Goal: Information Seeking & Learning: Learn about a topic

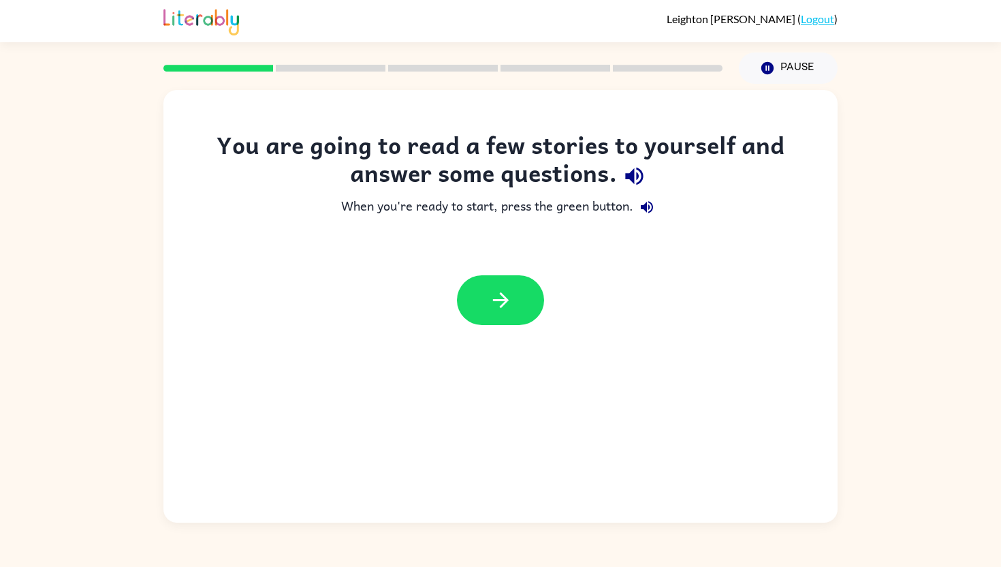
click at [831, 330] on div at bounding box center [501, 300] width 674 height 77
click at [637, 178] on icon "button" at bounding box center [634, 177] width 18 height 18
click at [642, 199] on icon "button" at bounding box center [647, 207] width 16 height 16
click at [495, 311] on icon "button" at bounding box center [501, 300] width 24 height 24
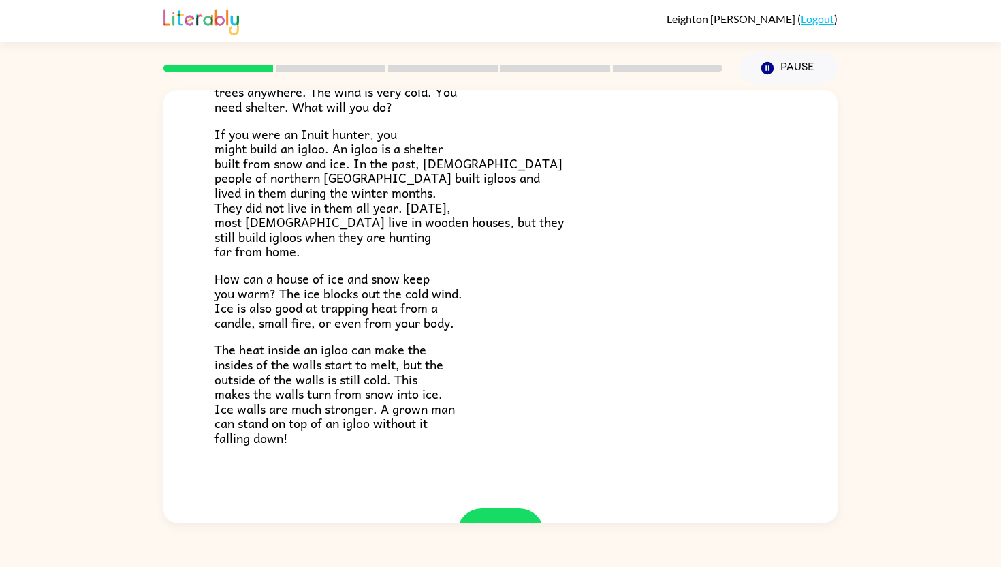
scroll to position [181, 0]
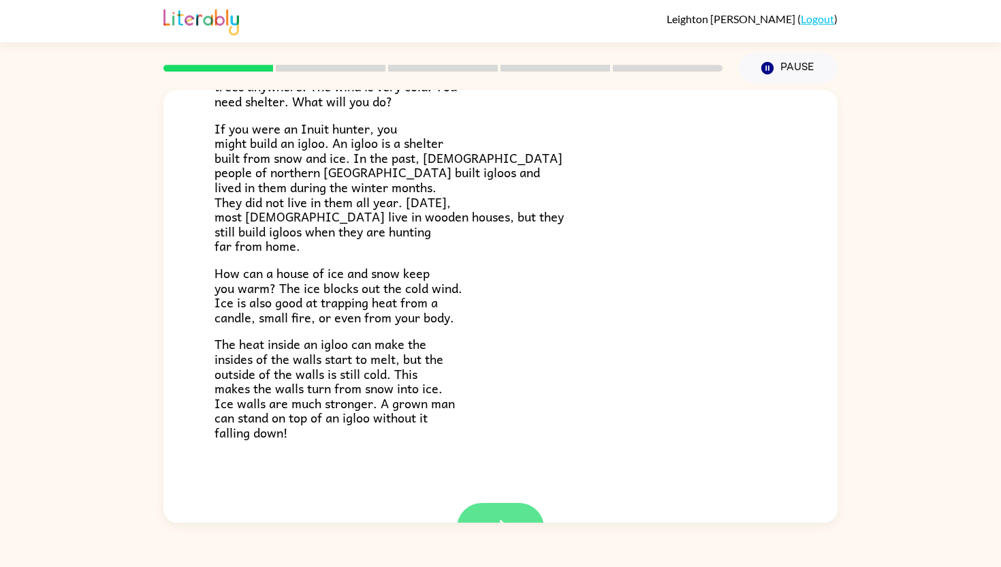
click at [495, 513] on button "button" at bounding box center [500, 528] width 87 height 50
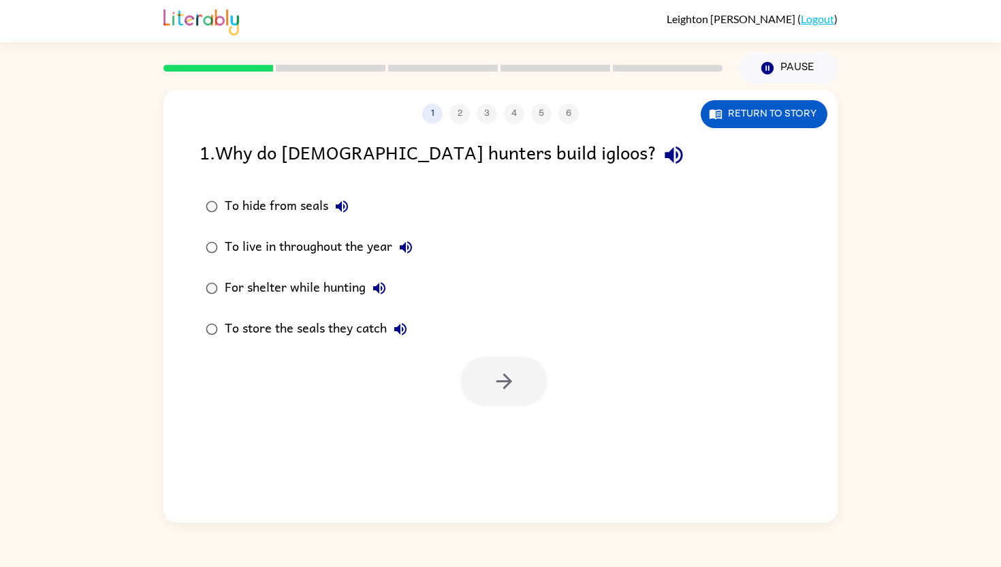
scroll to position [0, 0]
click at [720, 112] on icon "button" at bounding box center [716, 114] width 14 height 14
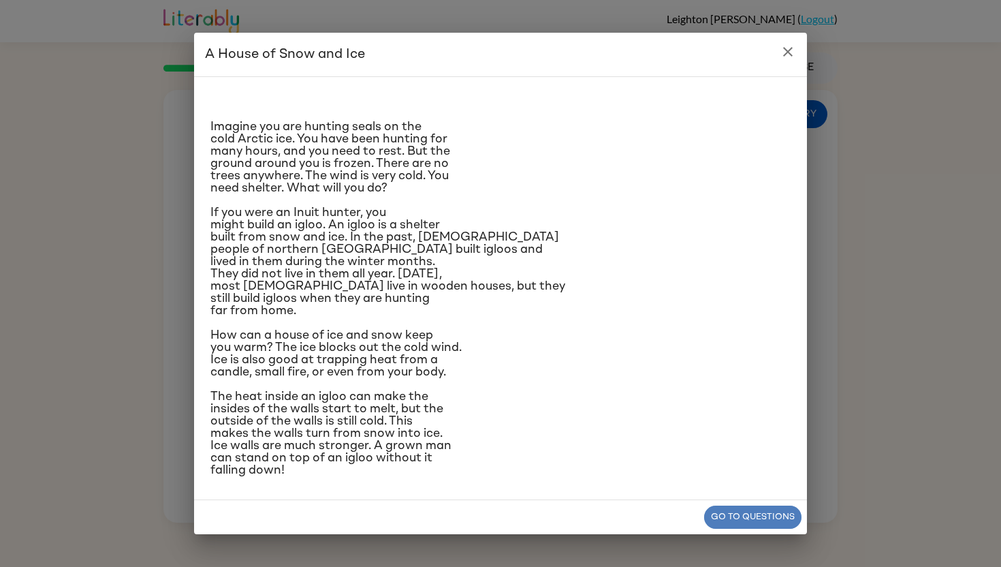
click at [768, 525] on button "Go to questions" at bounding box center [752, 518] width 97 height 24
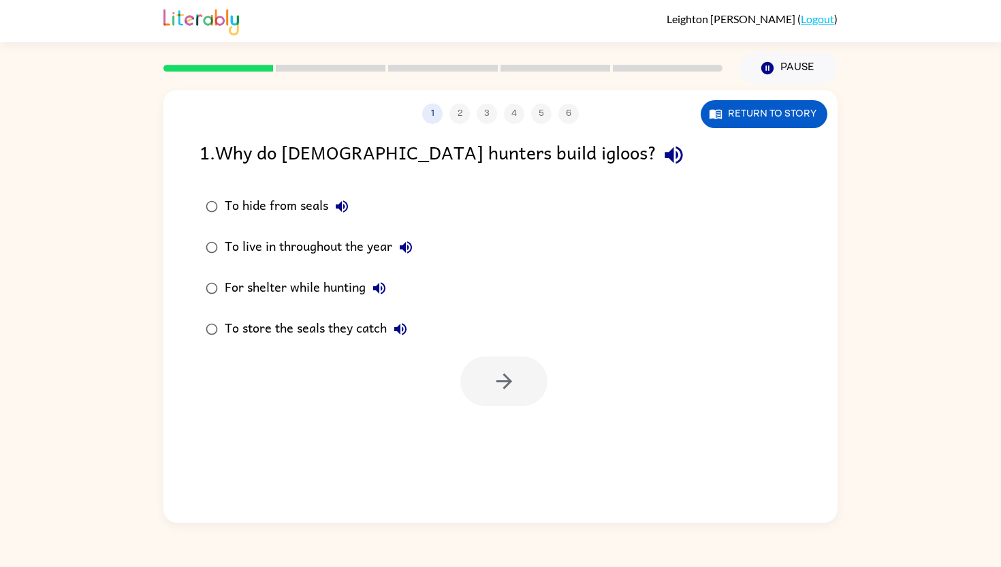
click at [278, 248] on div "To live in throughout the year" at bounding box center [322, 247] width 195 height 27
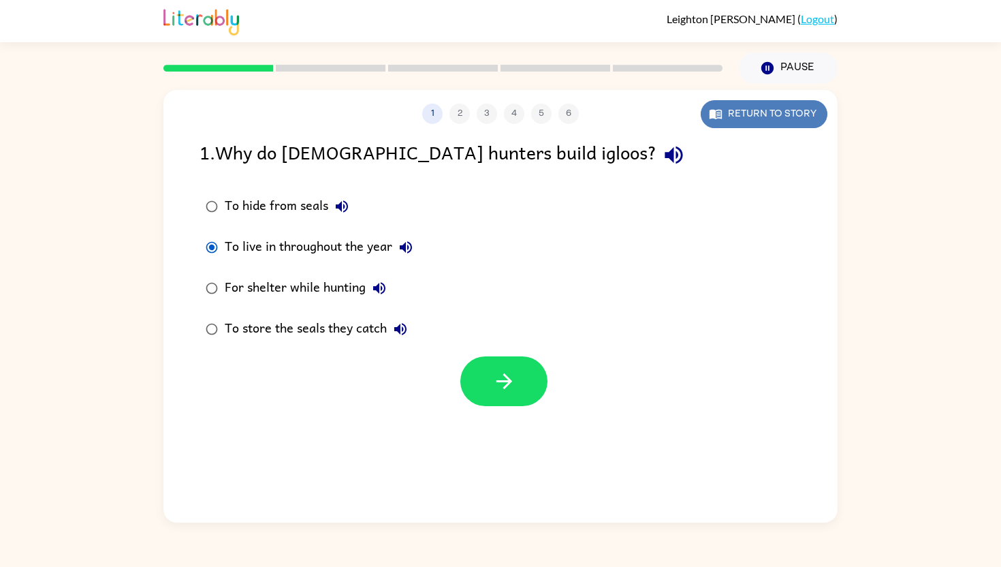
click at [766, 114] on button "Return to story" at bounding box center [764, 114] width 127 height 28
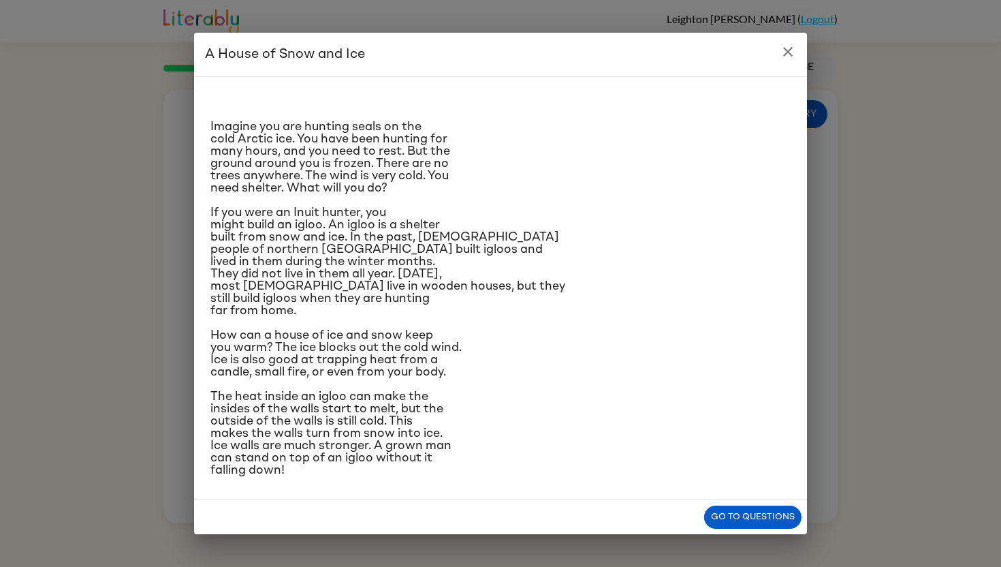
click at [448, 251] on p "If you were an Inuit hunter, you might build an igloo. An igloo is a shelter bu…" at bounding box center [501, 261] width 580 height 110
click at [728, 529] on button "Go to questions" at bounding box center [752, 518] width 97 height 24
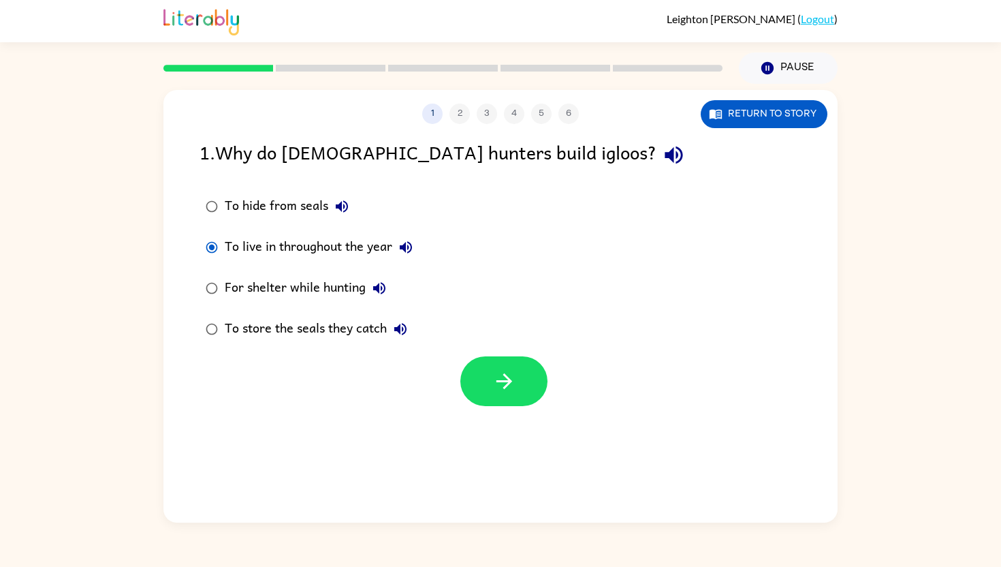
click at [279, 286] on div "For shelter while hunting" at bounding box center [309, 288] width 168 height 27
click at [485, 384] on button "button" at bounding box center [504, 381] width 87 height 50
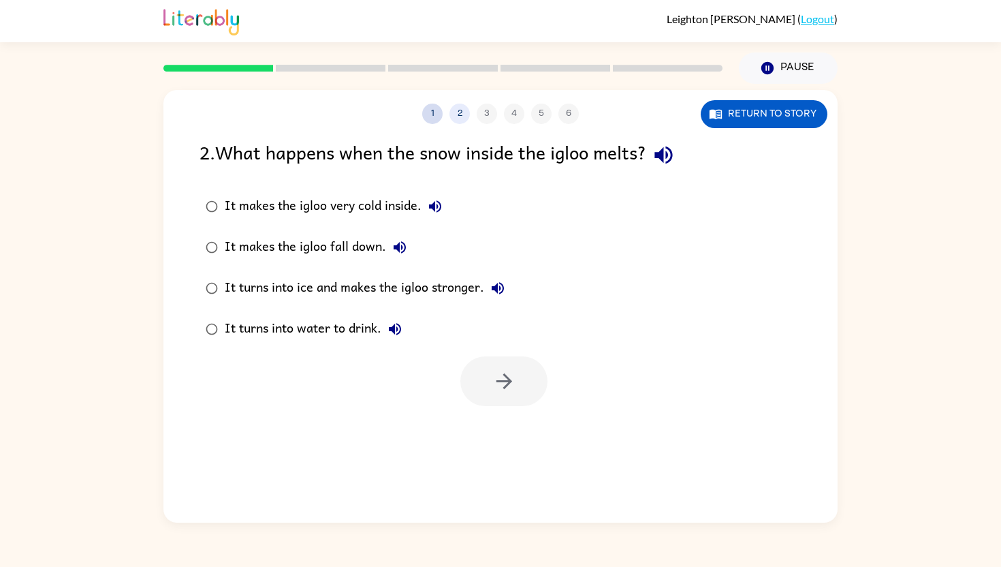
click at [429, 112] on button "1" at bounding box center [432, 114] width 20 height 20
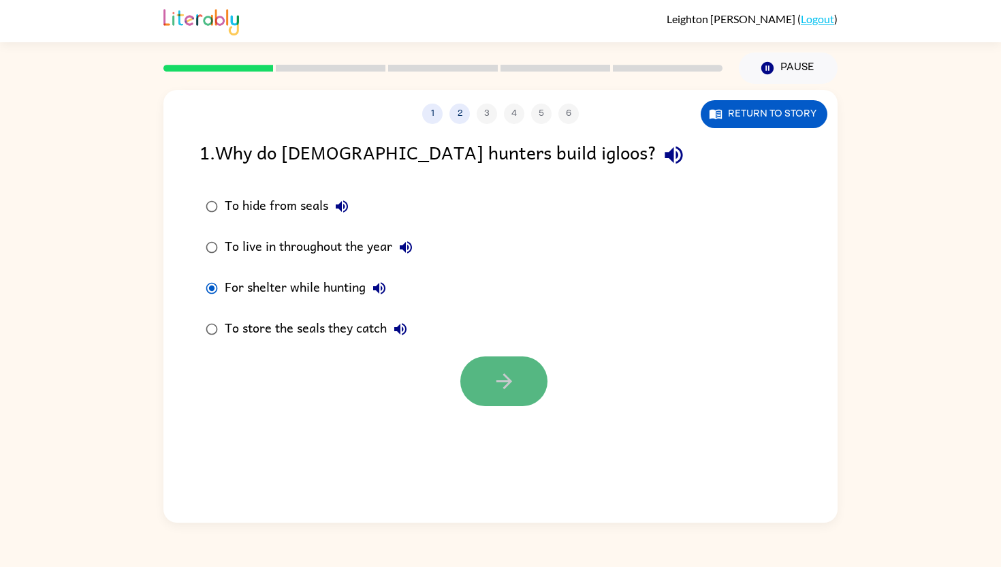
click at [484, 362] on button "button" at bounding box center [504, 381] width 87 height 50
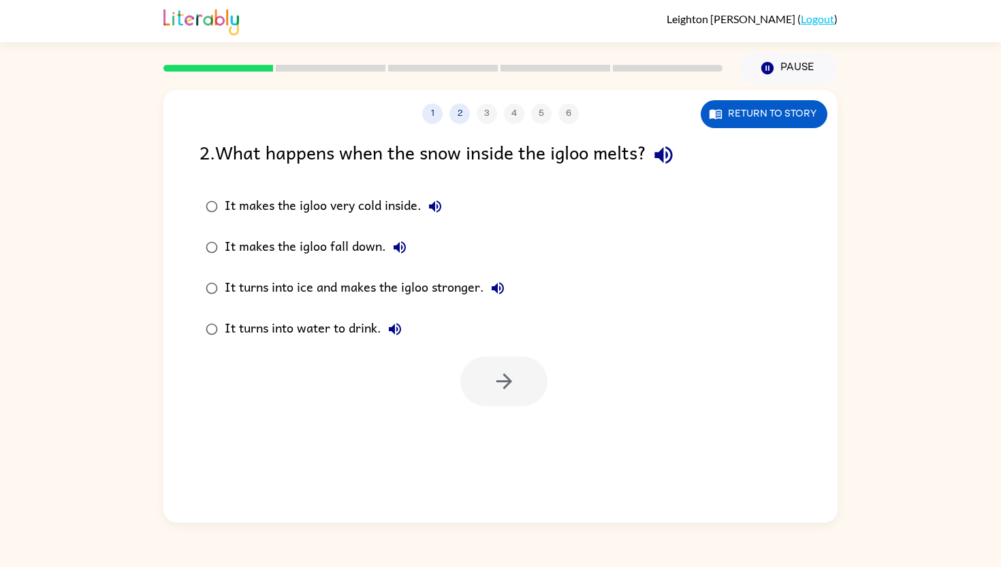
click at [386, 285] on div "It turns into ice and makes the igloo stronger." at bounding box center [368, 288] width 287 height 27
click at [483, 355] on div at bounding box center [501, 377] width 674 height 57
click at [483, 357] on button "button" at bounding box center [504, 381] width 87 height 50
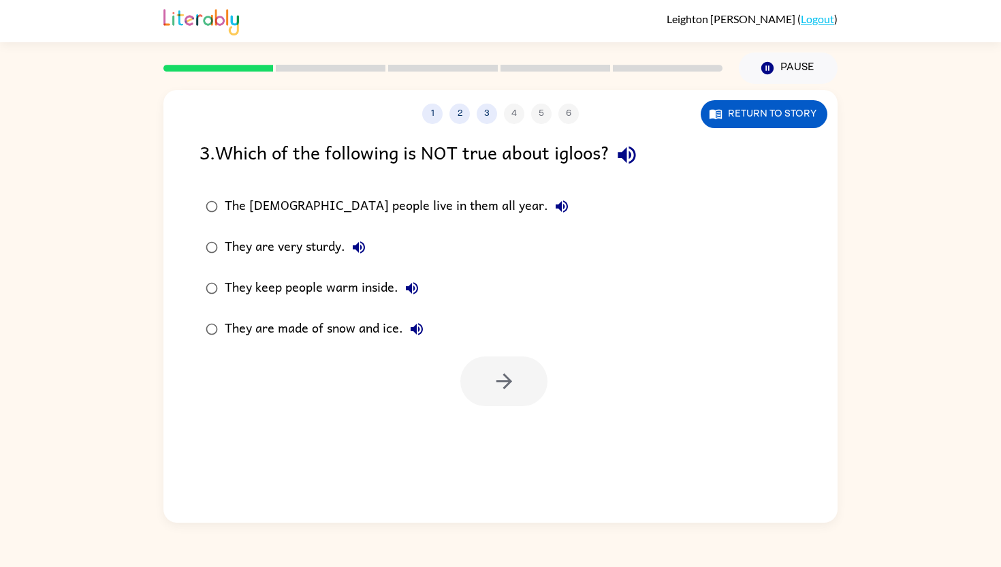
click at [348, 196] on div "The [DEMOGRAPHIC_DATA] people live in them all year." at bounding box center [400, 206] width 351 height 27
click at [512, 379] on icon "button" at bounding box center [505, 381] width 24 height 24
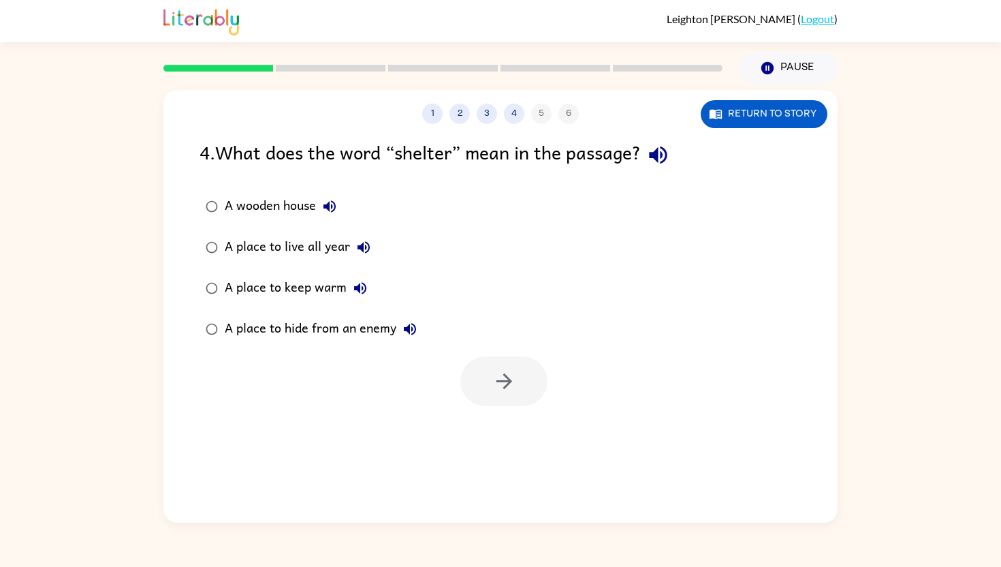
click at [284, 327] on div "A place to hide from an enemy" at bounding box center [324, 328] width 199 height 27
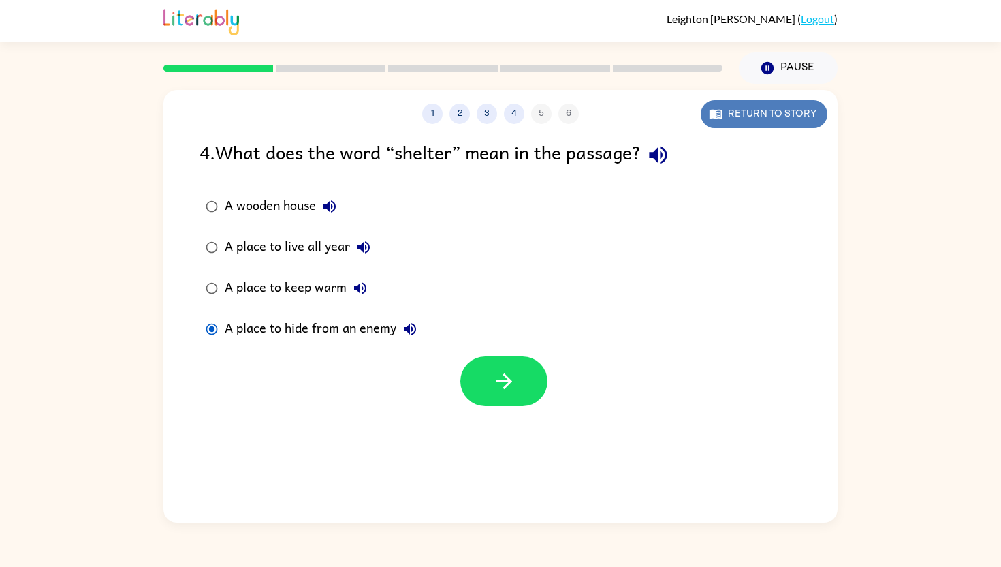
click at [772, 120] on button "Return to story" at bounding box center [764, 114] width 127 height 28
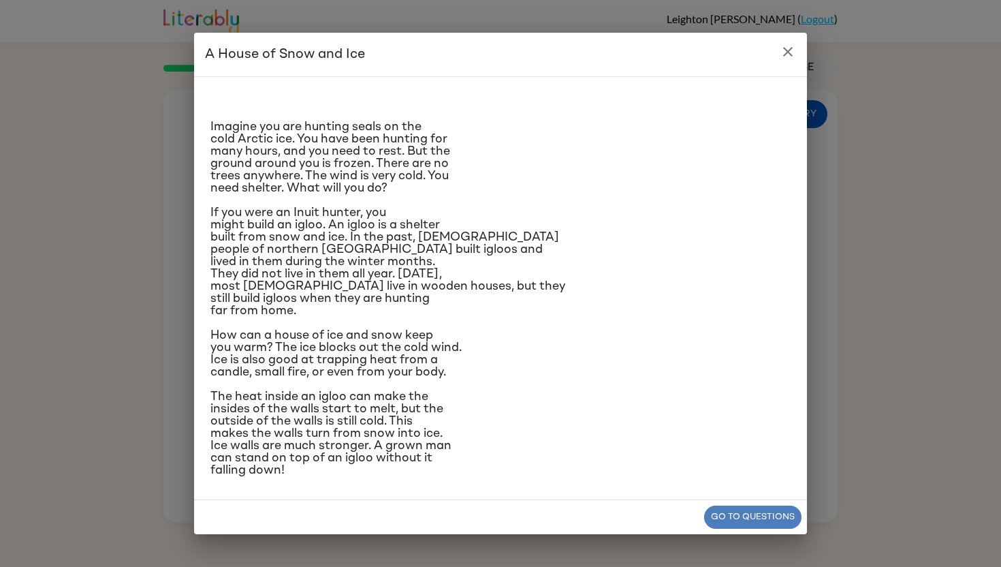
click at [726, 527] on button "Go to questions" at bounding box center [752, 518] width 97 height 24
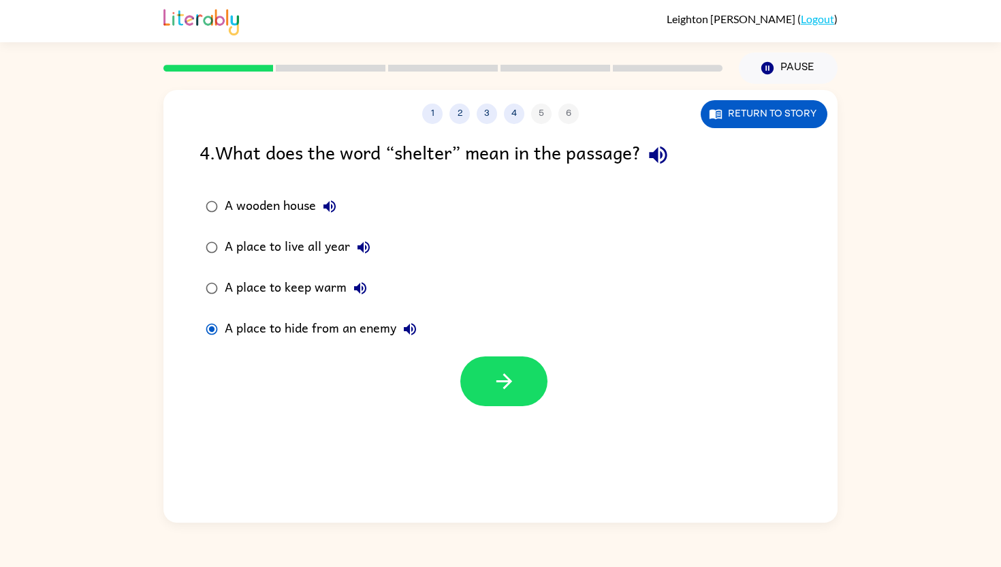
click at [335, 283] on div "A place to keep warm" at bounding box center [299, 288] width 149 height 27
click at [523, 390] on button "button" at bounding box center [504, 381] width 87 height 50
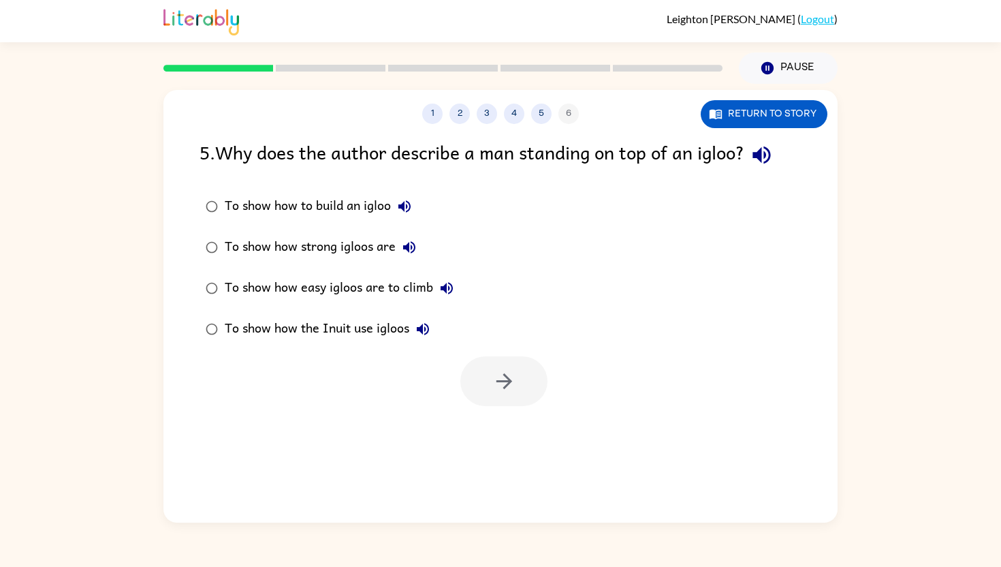
click at [320, 245] on div "To show how strong igloos are" at bounding box center [324, 247] width 198 height 27
click at [510, 382] on icon "button" at bounding box center [504, 381] width 16 height 16
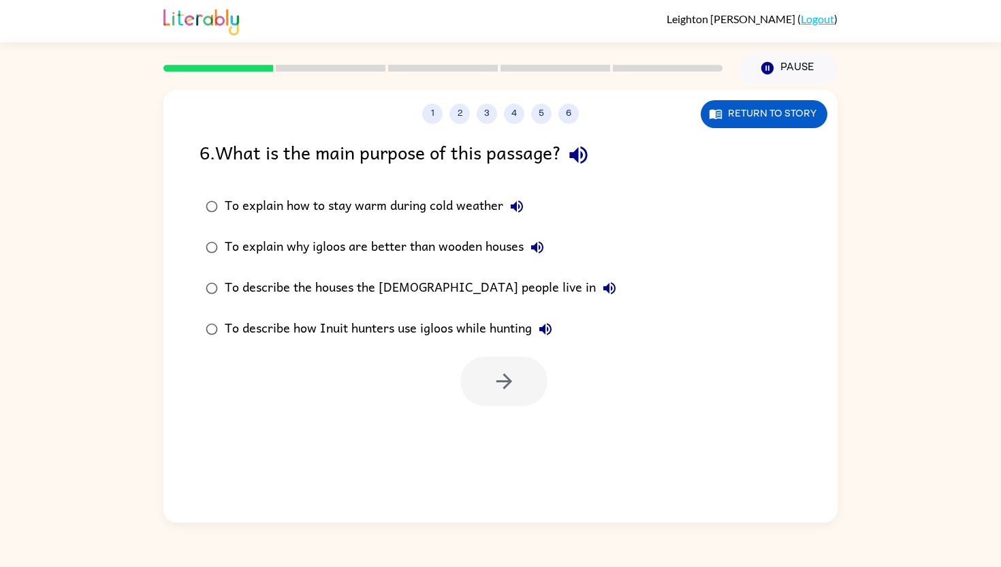
click at [460, 199] on div "To explain how to stay warm during cold weather" at bounding box center [378, 206] width 306 height 27
click at [513, 391] on icon "button" at bounding box center [505, 381] width 24 height 24
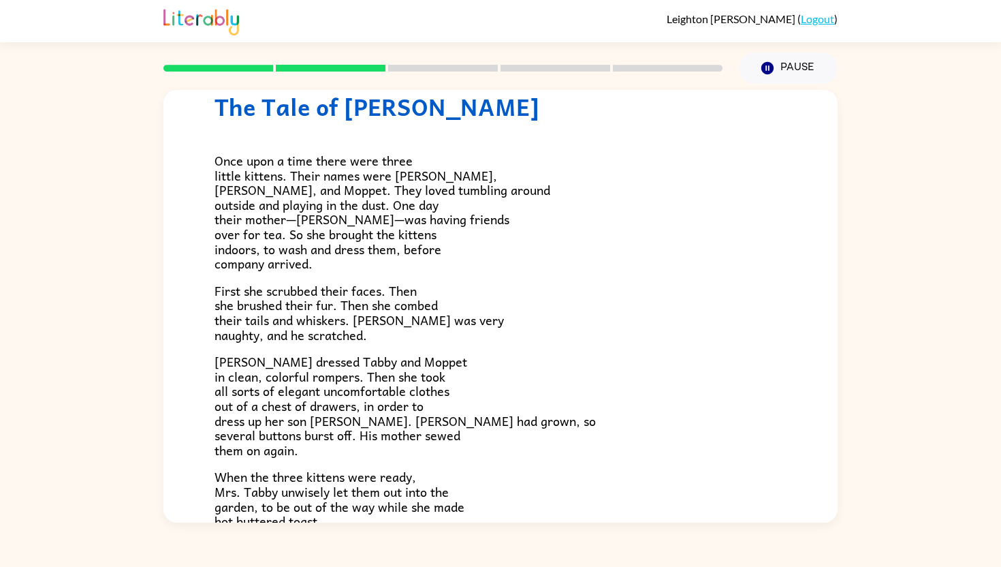
scroll to position [27, 0]
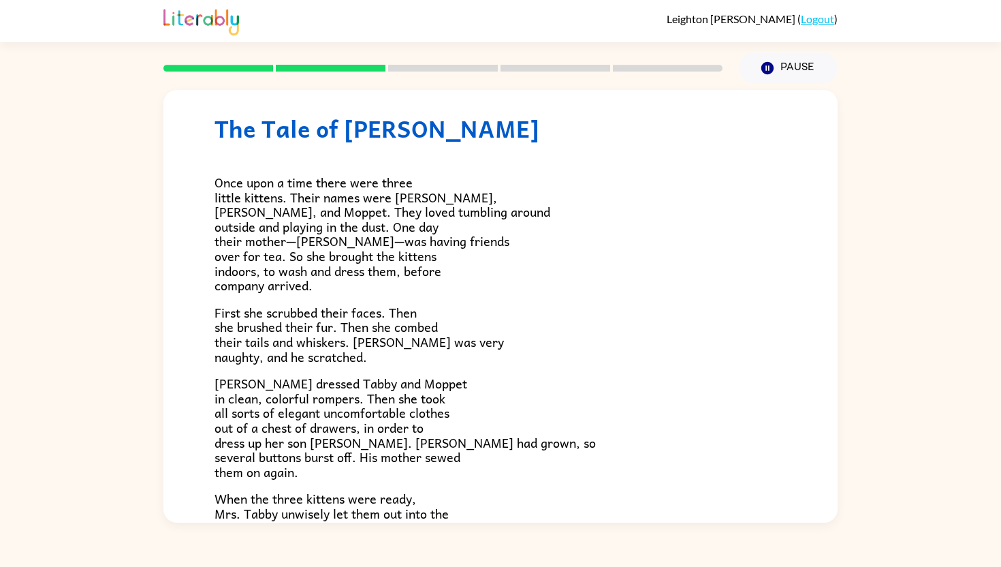
click at [591, 270] on p "Once upon a time there were three little kittens. Their names were [PERSON_NAME…" at bounding box center [501, 234] width 572 height 118
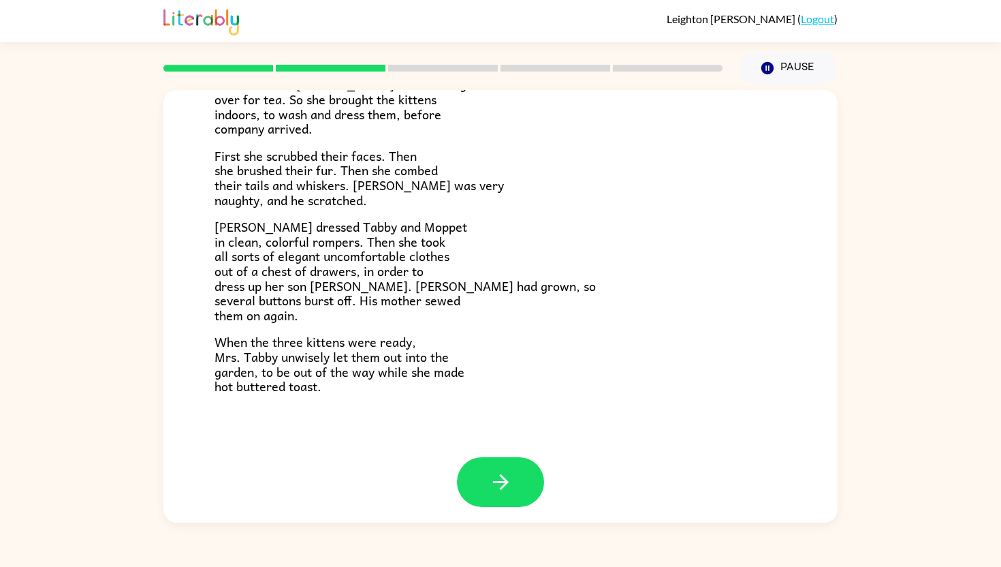
scroll to position [185, 0]
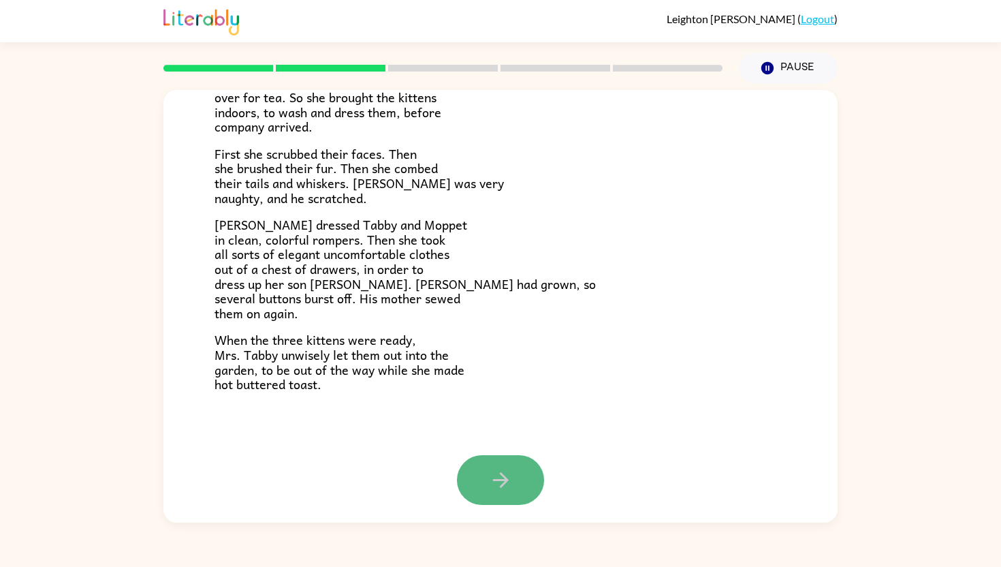
click at [515, 485] on button "button" at bounding box center [500, 480] width 87 height 50
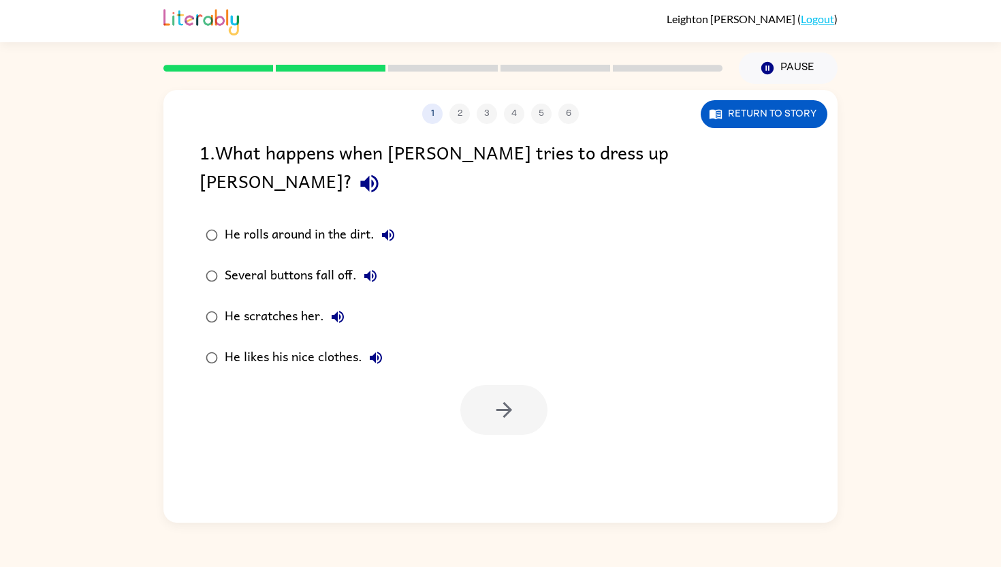
scroll to position [0, 0]
click at [352, 262] on div "Several buttons fall off." at bounding box center [304, 275] width 159 height 27
click at [493, 398] on icon "button" at bounding box center [505, 410] width 24 height 24
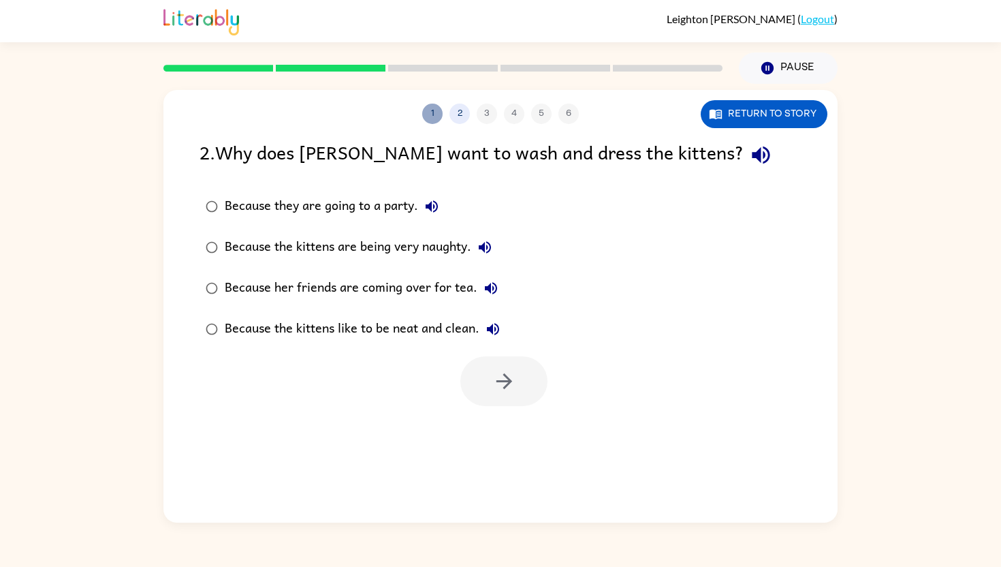
click at [429, 123] on button "1" at bounding box center [432, 114] width 20 height 20
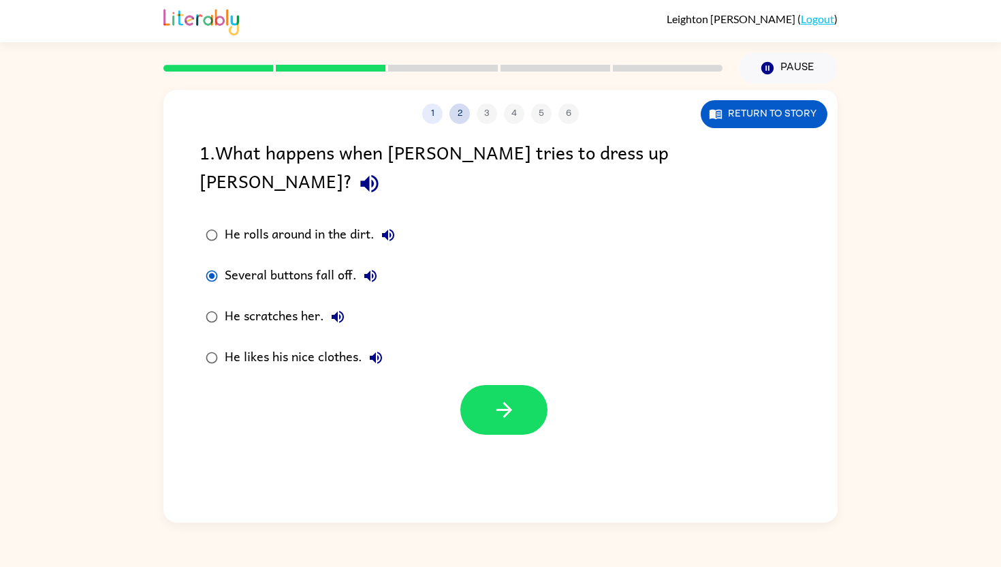
click at [457, 108] on button "2" at bounding box center [460, 114] width 20 height 20
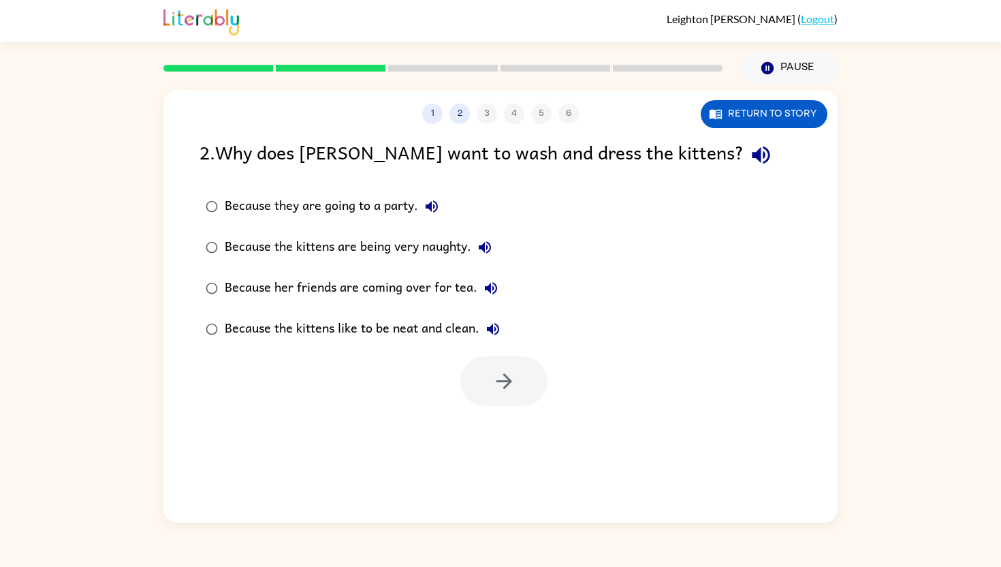
click at [338, 283] on div "Because her friends are coming over for tea." at bounding box center [365, 288] width 280 height 27
click at [520, 378] on button "button" at bounding box center [504, 381] width 87 height 50
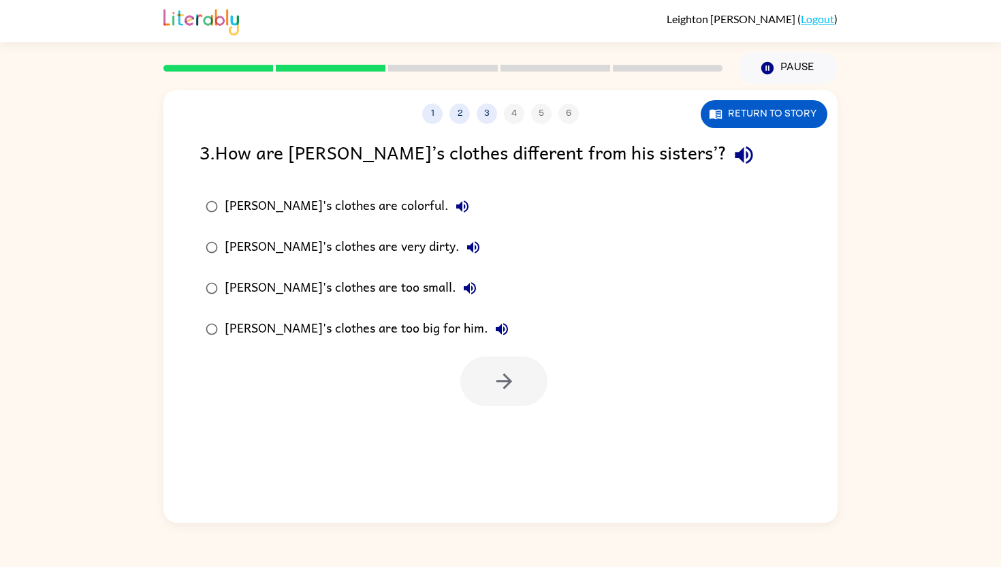
click at [449, 198] on button "[PERSON_NAME]'s clothes are colorful." at bounding box center [462, 206] width 27 height 27
click at [348, 199] on div "[PERSON_NAME]'s clothes are colorful." at bounding box center [350, 206] width 251 height 27
click at [503, 373] on icon "button" at bounding box center [505, 381] width 24 height 24
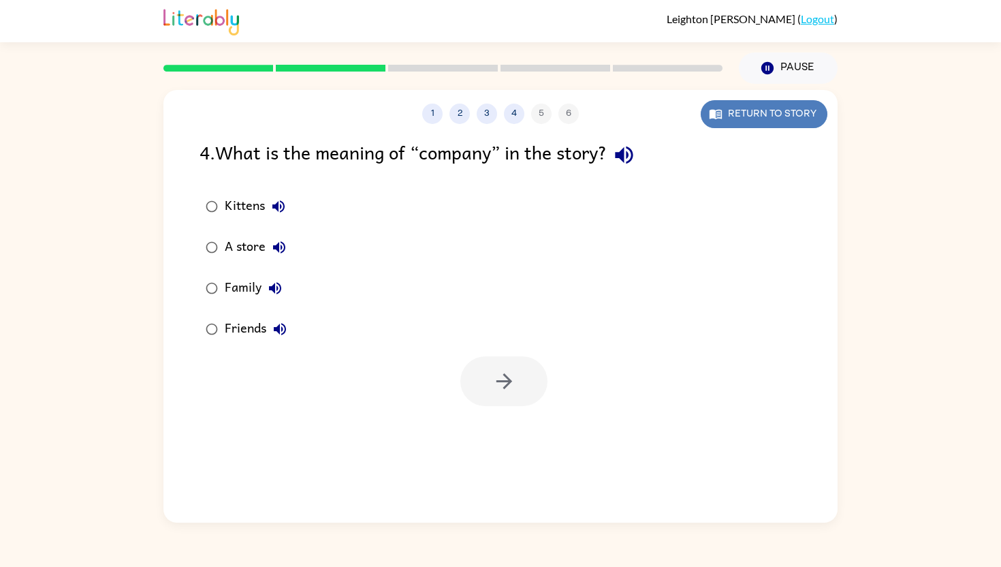
click at [712, 117] on icon "button" at bounding box center [716, 115] width 12 height 10
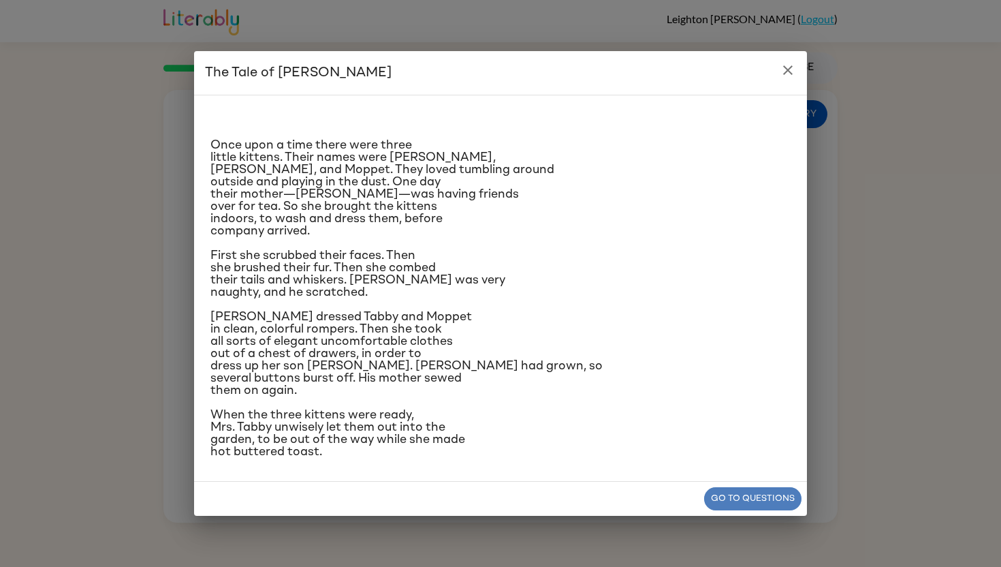
click at [727, 511] on button "Go to questions" at bounding box center [752, 499] width 97 height 24
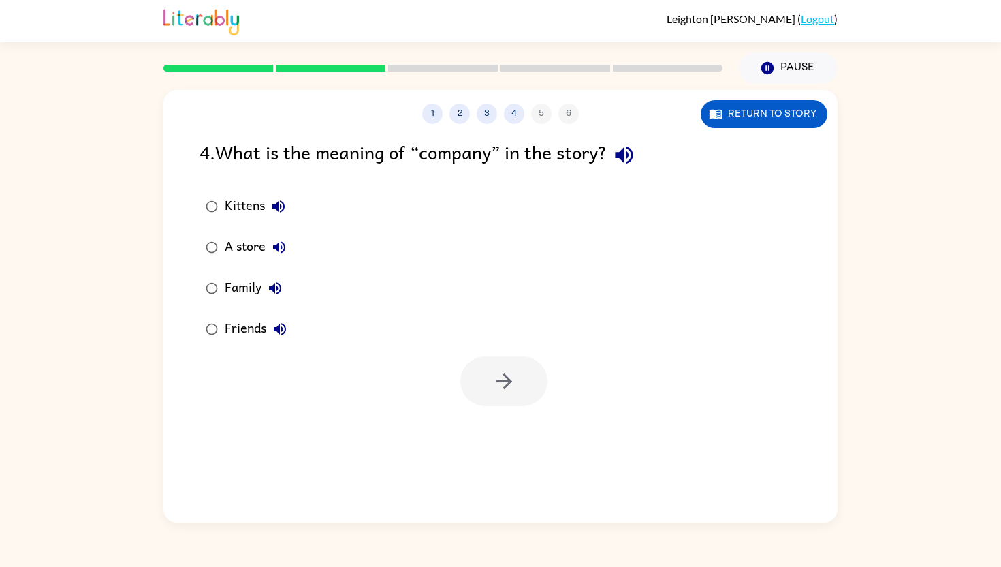
click at [236, 332] on div "Friends" at bounding box center [259, 328] width 69 height 27
click at [533, 369] on button "button" at bounding box center [504, 381] width 87 height 50
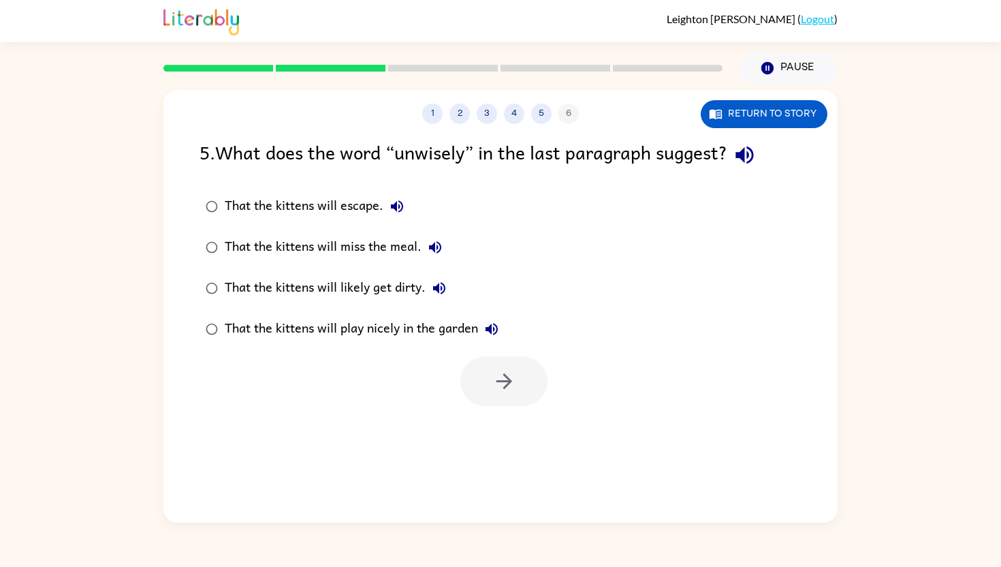
click at [780, 133] on div "1 2 3 4 5 6 Return to story 5 . What does the word “unwisely” in the last parag…" at bounding box center [501, 306] width 674 height 433
click at [768, 115] on button "Return to story" at bounding box center [764, 114] width 127 height 28
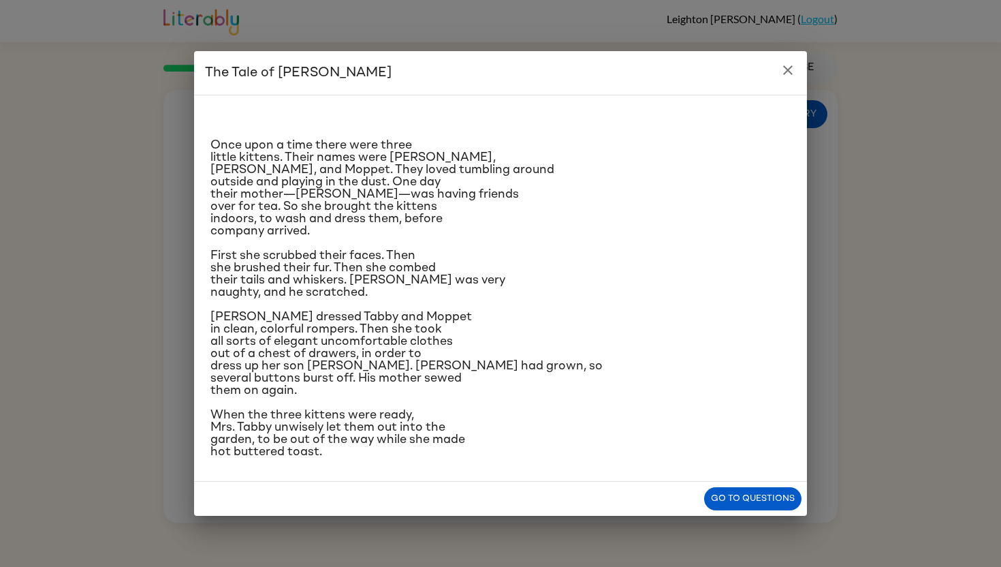
scroll to position [28, 0]
click at [747, 511] on button "Go to questions" at bounding box center [752, 499] width 97 height 24
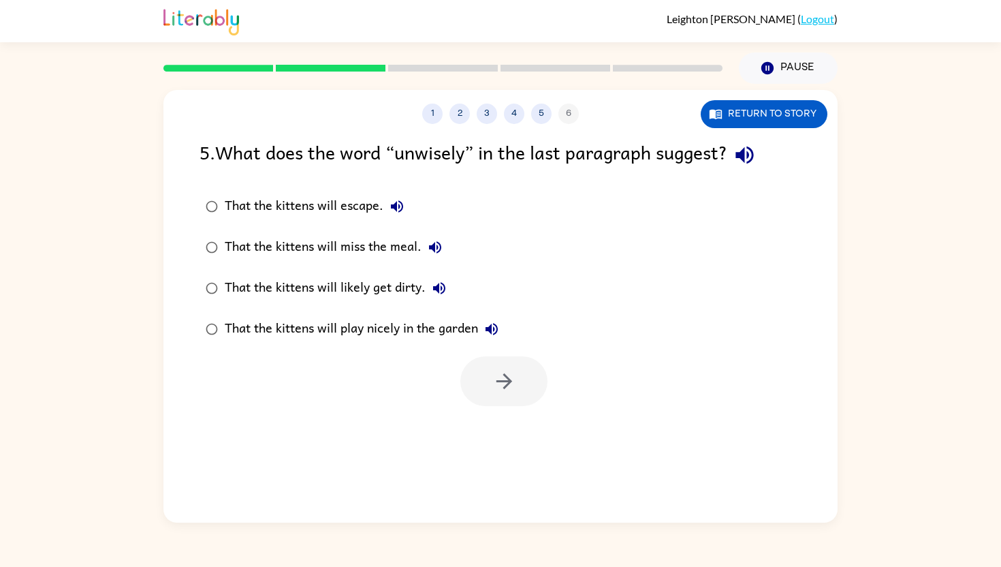
click at [413, 285] on div "That the kittens will likely get dirty." at bounding box center [339, 288] width 228 height 27
click at [496, 381] on icon "button" at bounding box center [505, 381] width 24 height 24
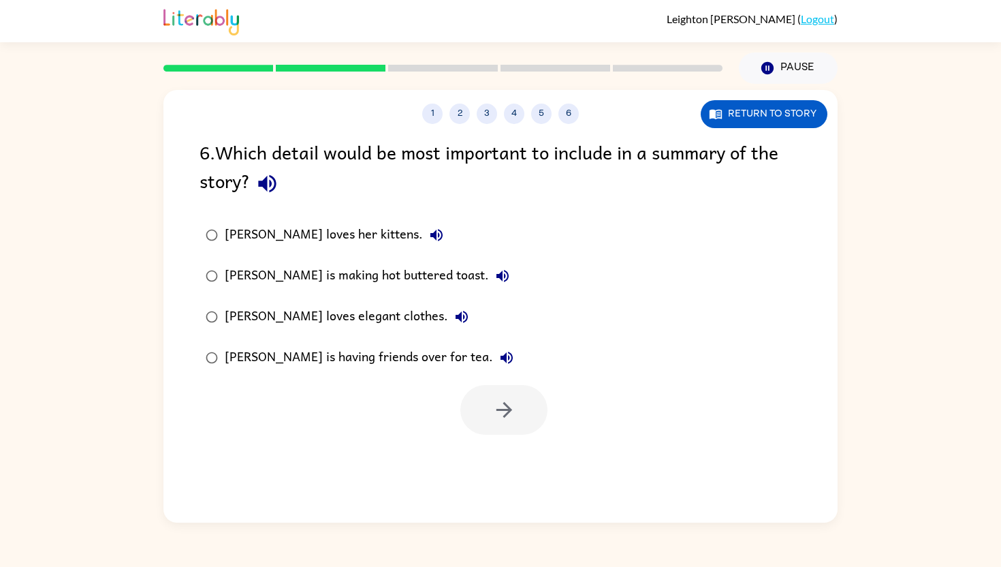
click at [321, 356] on div "[PERSON_NAME] is having friends over for tea." at bounding box center [373, 357] width 296 height 27
click at [354, 323] on div "[PERSON_NAME] loves elegant clothes." at bounding box center [350, 316] width 251 height 27
click at [483, 418] on button "button" at bounding box center [504, 410] width 87 height 50
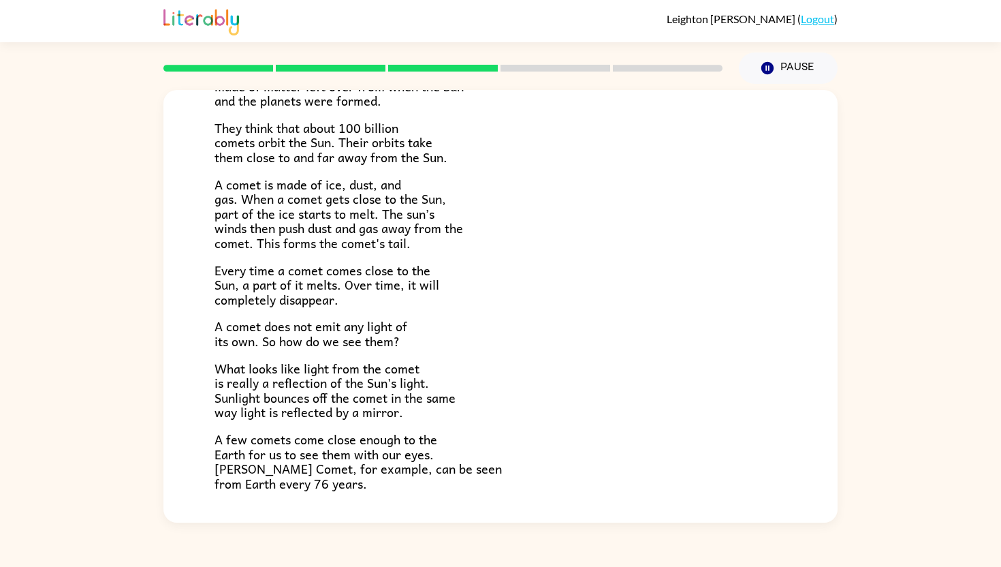
scroll to position [239, 0]
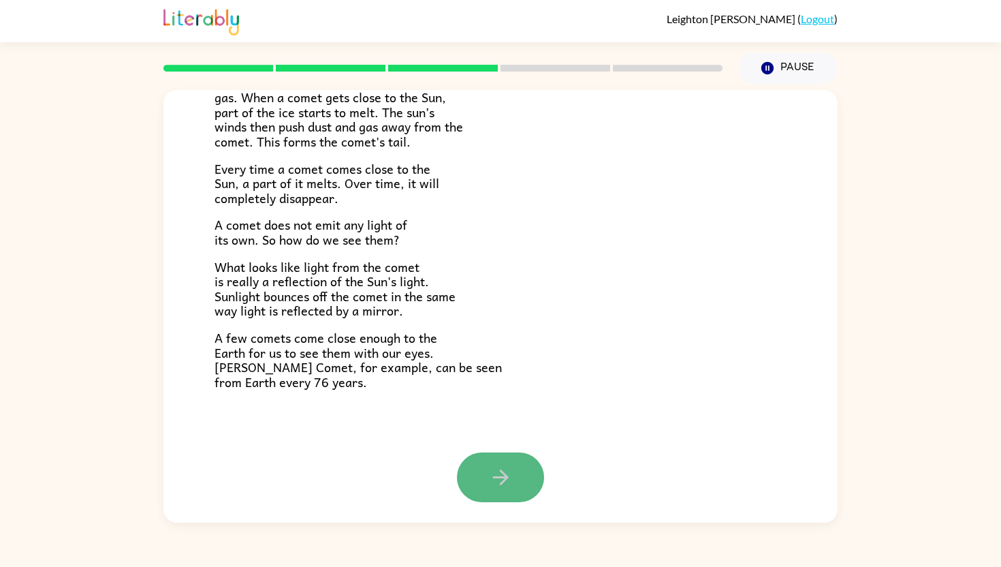
click at [473, 486] on button "button" at bounding box center [500, 477] width 87 height 50
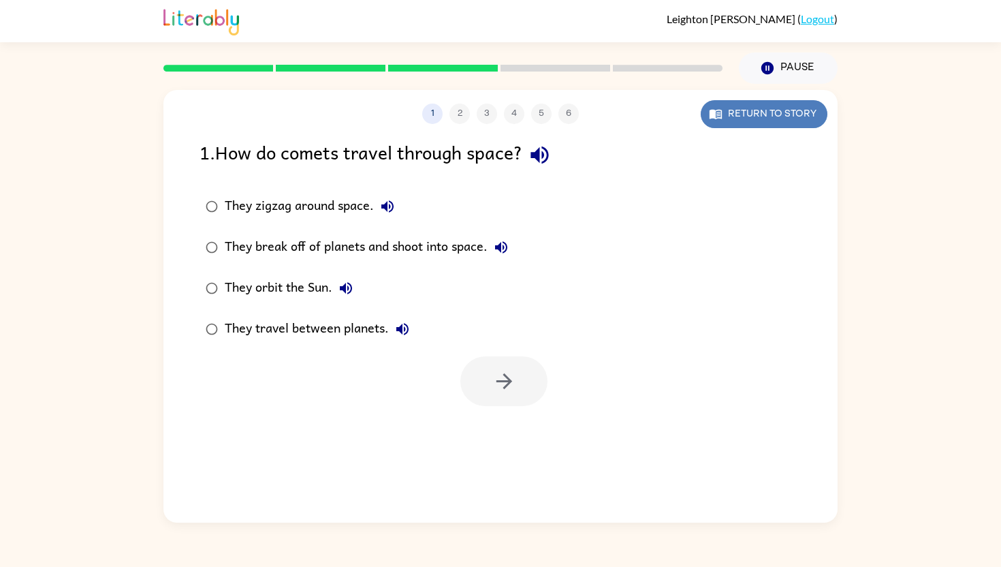
click at [747, 127] on button "Return to story" at bounding box center [764, 114] width 127 height 28
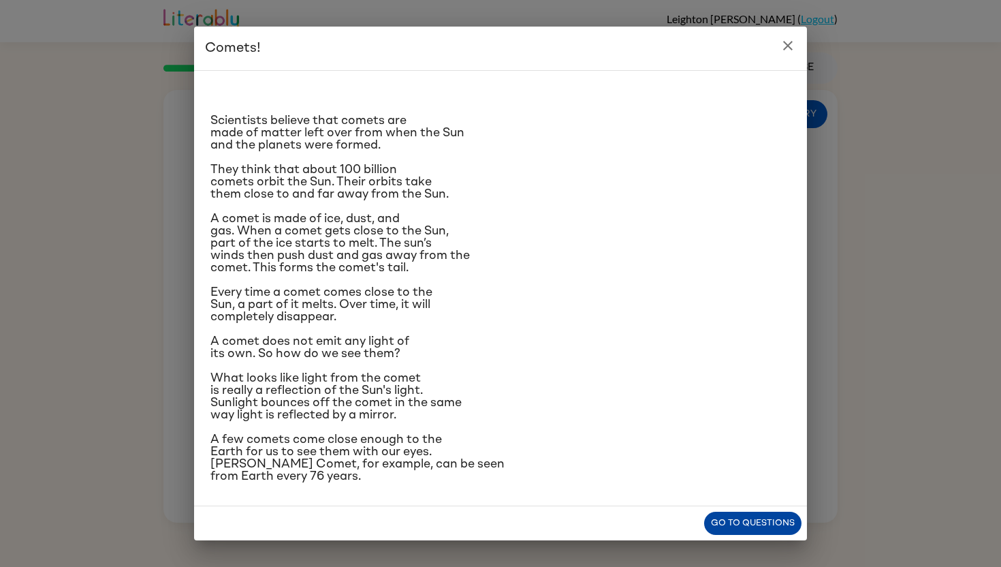
click at [730, 523] on button "Go to questions" at bounding box center [752, 524] width 97 height 24
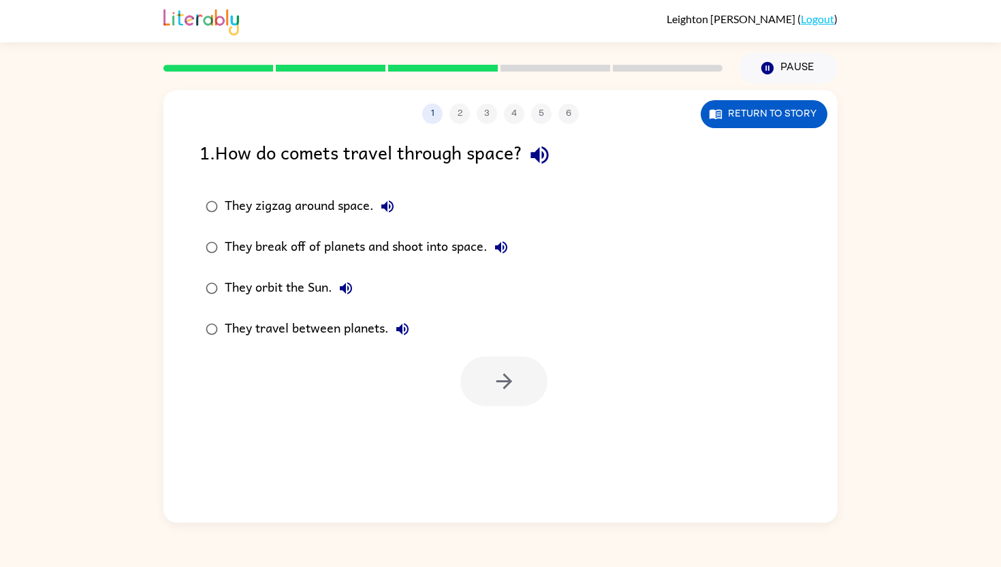
click at [305, 288] on div "They orbit the Sun." at bounding box center [292, 288] width 135 height 27
click at [531, 393] on button "button" at bounding box center [504, 381] width 87 height 50
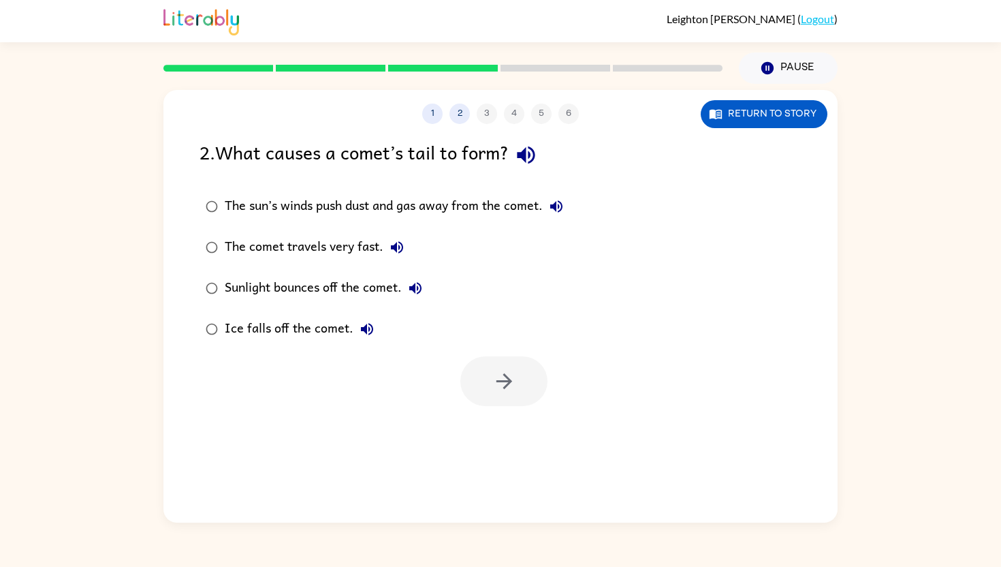
click at [300, 207] on div "The sun’s winds push dust and gas away from the comet." at bounding box center [397, 206] width 345 height 27
click at [470, 396] on button "button" at bounding box center [504, 381] width 87 height 50
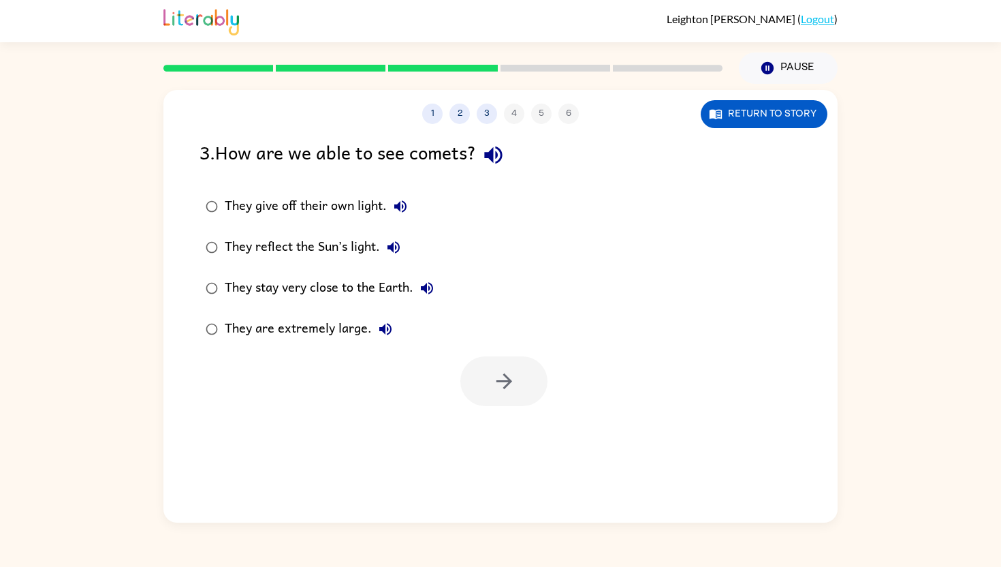
click at [364, 245] on div "They reflect the Sun’s light." at bounding box center [316, 247] width 183 height 27
click at [506, 369] on button "button" at bounding box center [504, 381] width 87 height 50
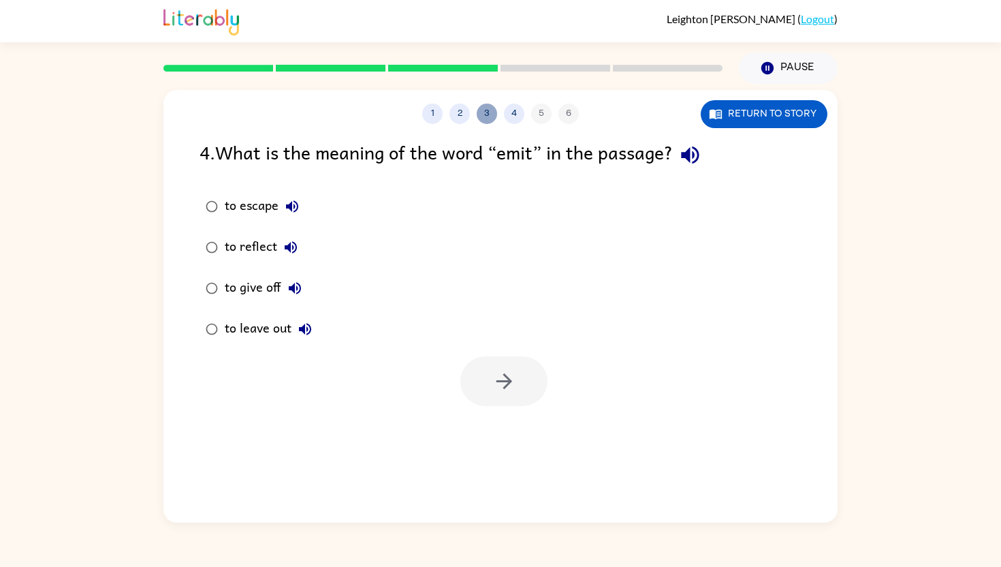
click at [484, 105] on button "3" at bounding box center [487, 114] width 20 height 20
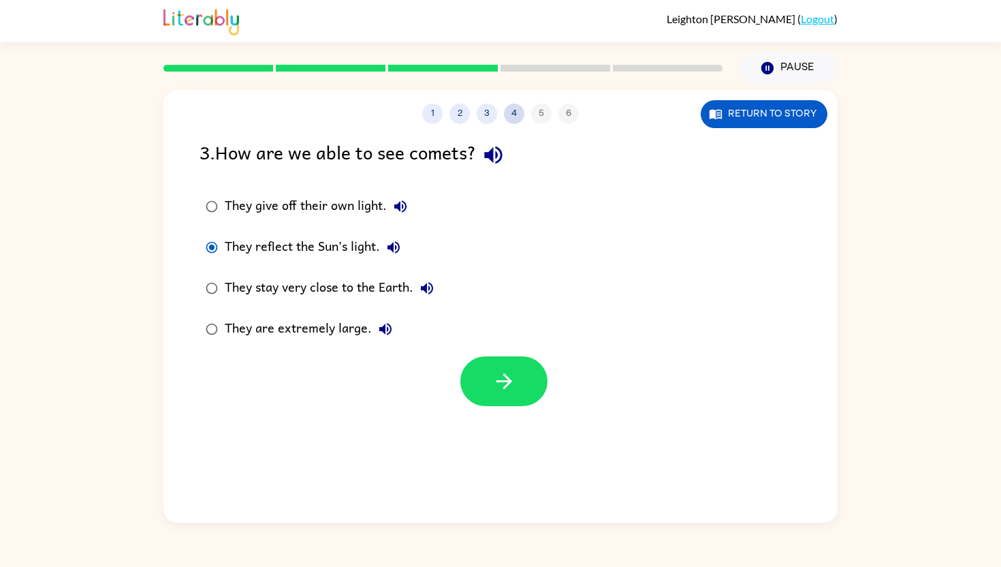
click at [510, 108] on button "4" at bounding box center [514, 114] width 20 height 20
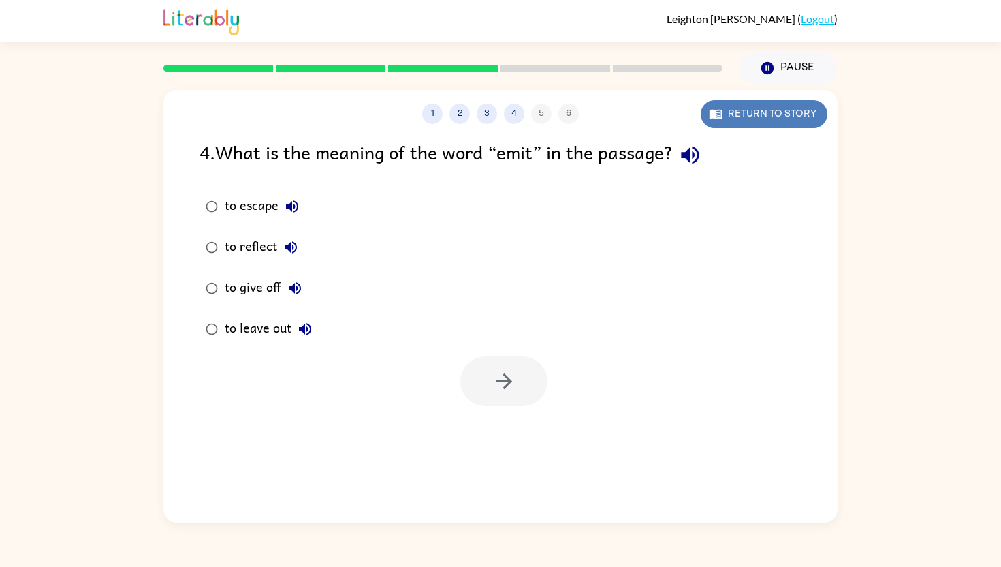
click at [728, 105] on button "Return to story" at bounding box center [764, 114] width 127 height 28
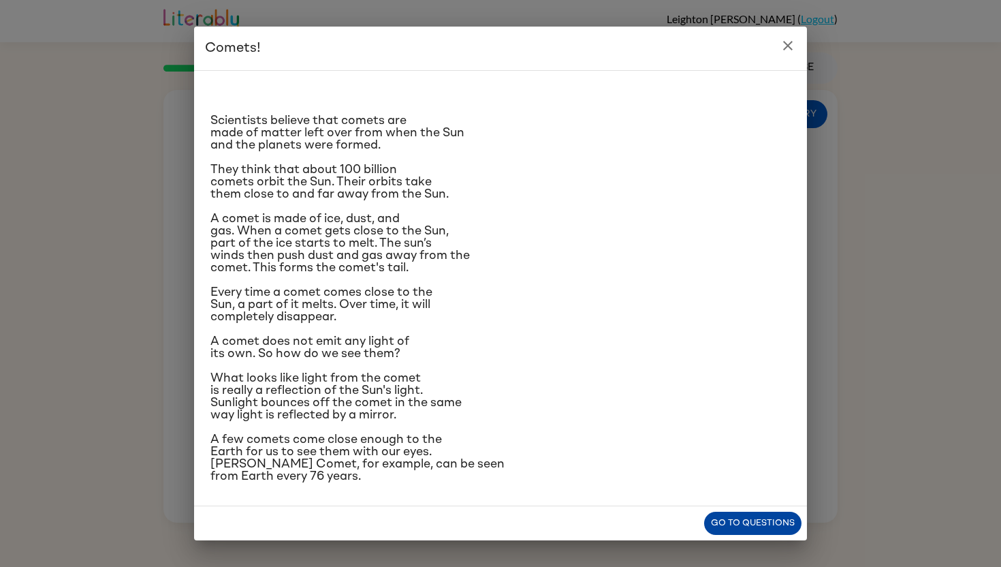
click at [724, 516] on button "Go to questions" at bounding box center [752, 524] width 97 height 24
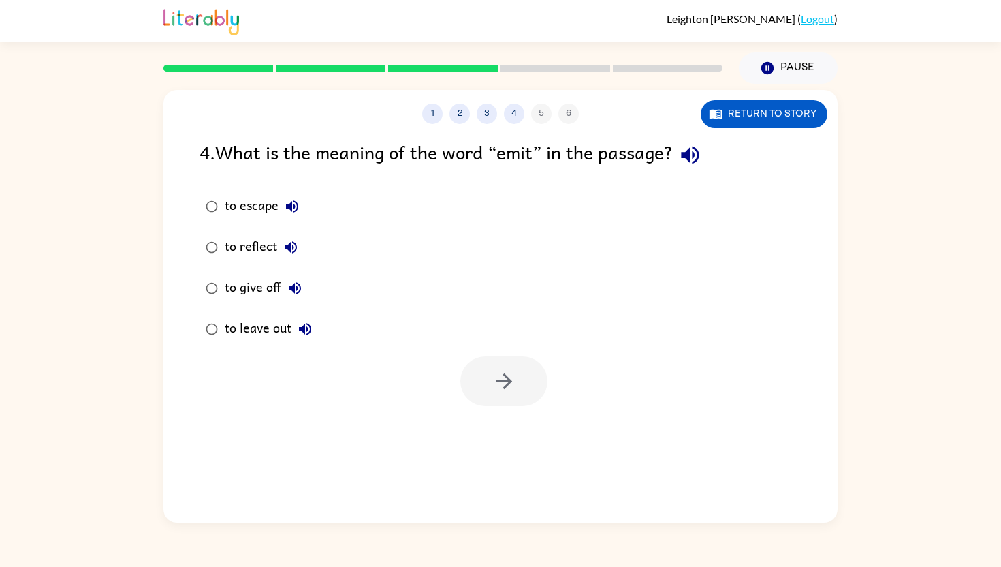
click at [253, 327] on div "to leave out" at bounding box center [272, 328] width 94 height 27
click at [470, 384] on button "button" at bounding box center [504, 381] width 87 height 50
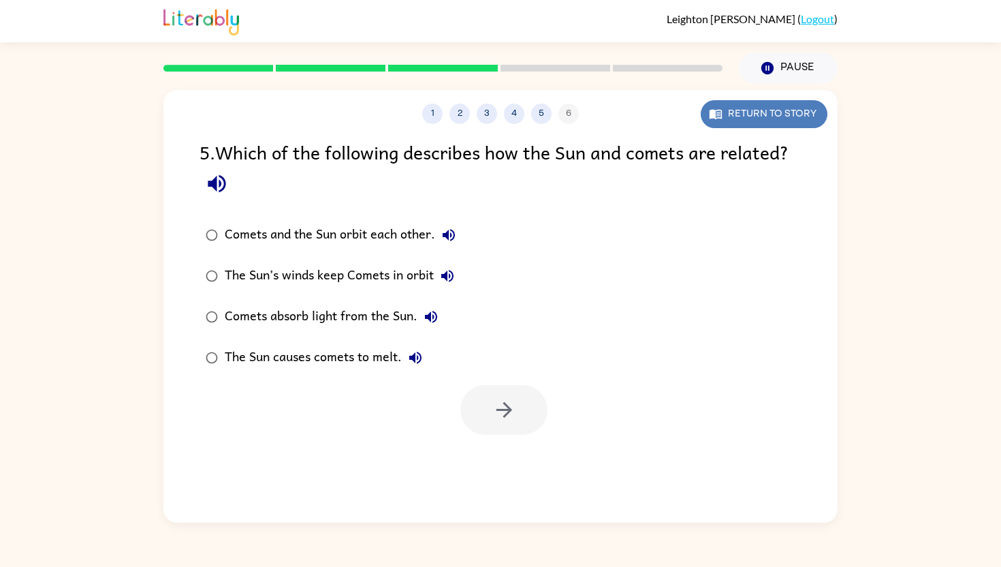
click at [780, 106] on button "Return to story" at bounding box center [764, 114] width 127 height 28
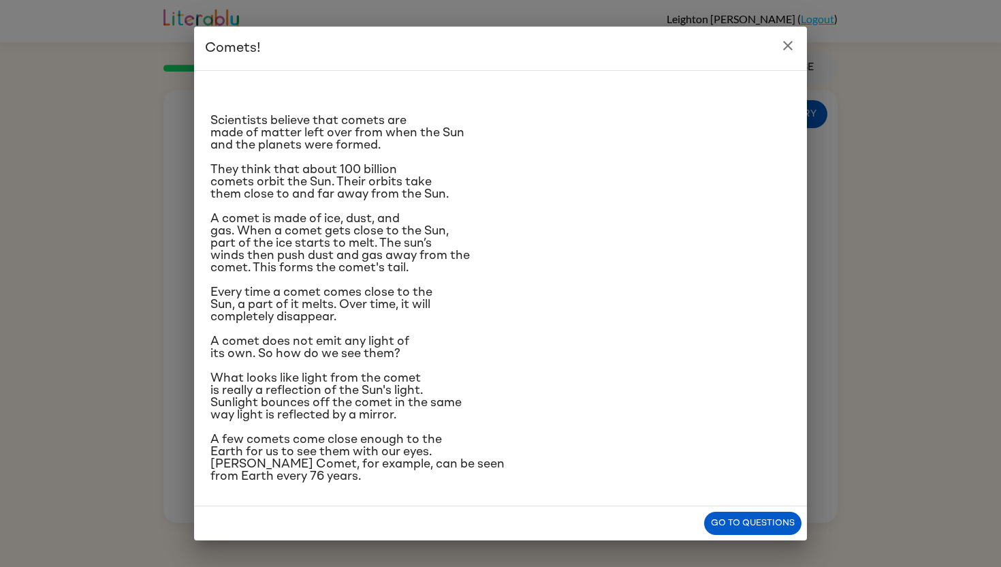
scroll to position [80, 0]
click at [768, 518] on button "Go to questions" at bounding box center [752, 524] width 97 height 24
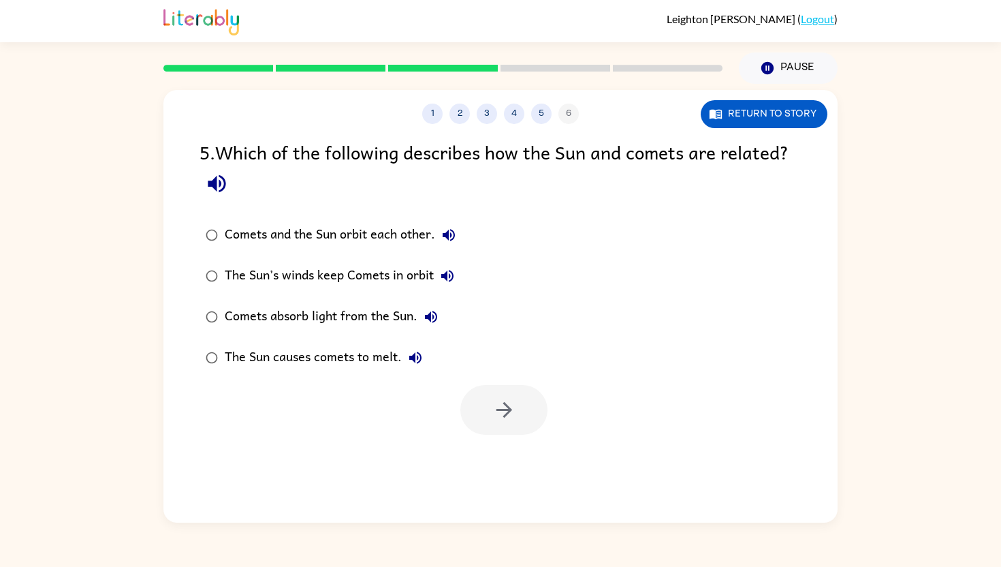
click at [333, 315] on div "Comets absorb light from the Sun." at bounding box center [335, 316] width 220 height 27
click at [369, 278] on div "The Sun’s winds keep Comets in orbit" at bounding box center [343, 275] width 236 height 27
click at [509, 417] on icon "button" at bounding box center [505, 410] width 24 height 24
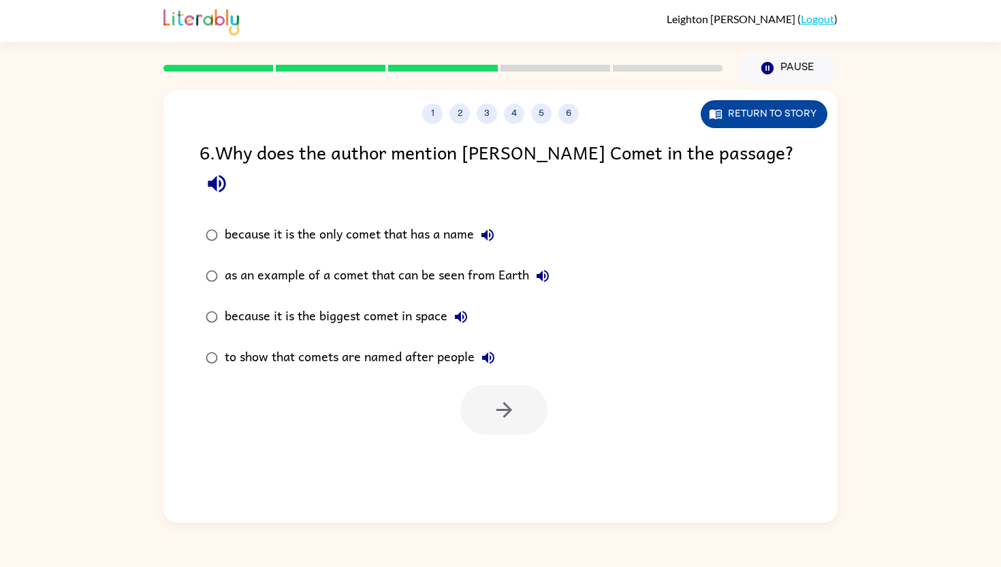
click at [805, 116] on button "Return to story" at bounding box center [764, 114] width 127 height 28
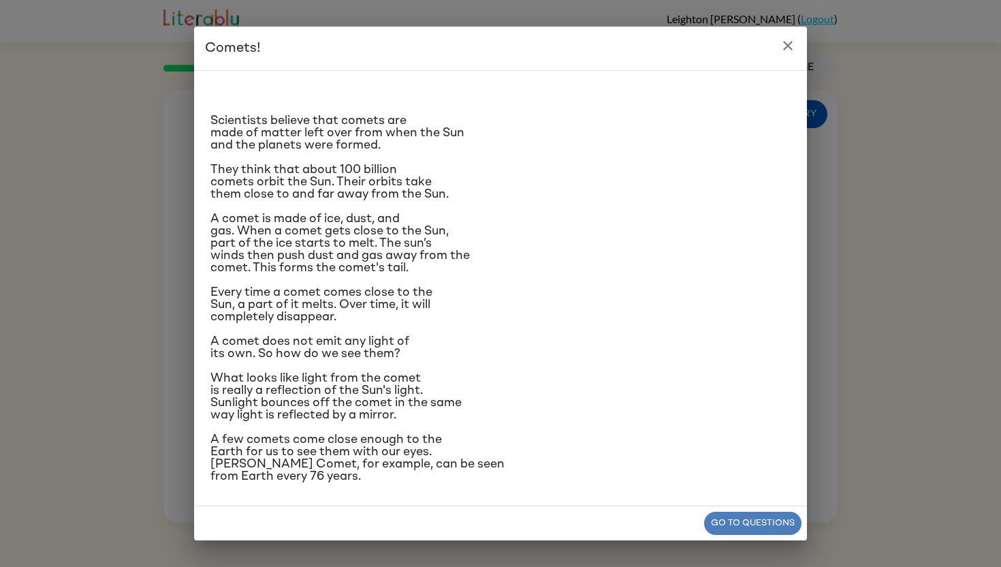
click at [767, 529] on button "Go to questions" at bounding box center [752, 524] width 97 height 24
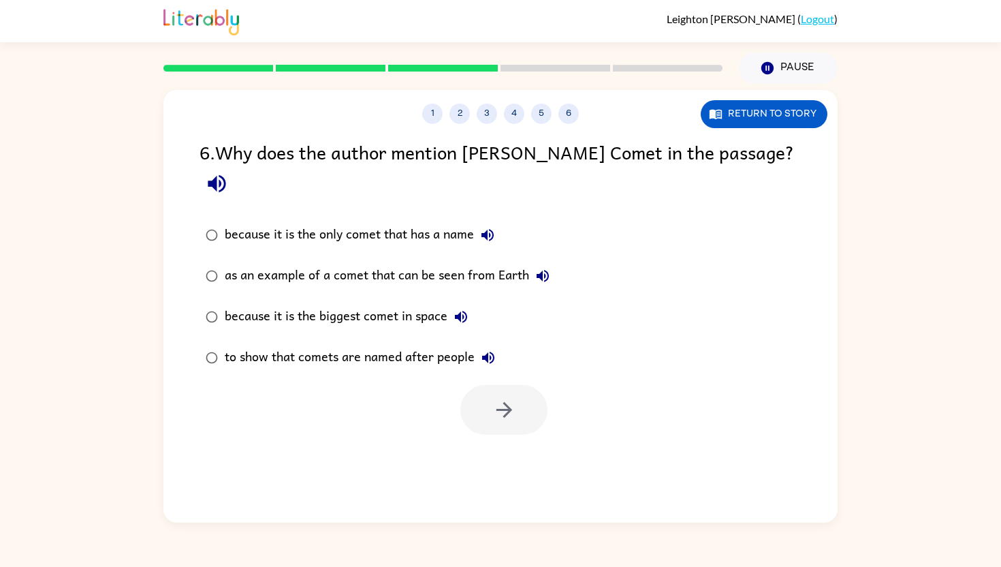
click at [324, 262] on div "as an example of a comet that can be seen from Earth" at bounding box center [391, 275] width 332 height 27
click at [501, 398] on icon "button" at bounding box center [505, 410] width 24 height 24
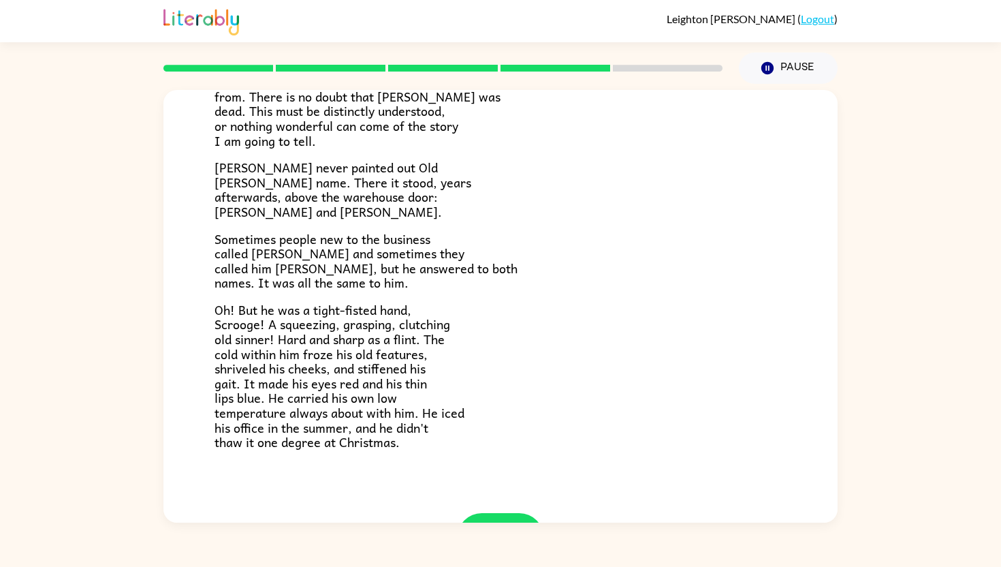
scroll to position [331, 0]
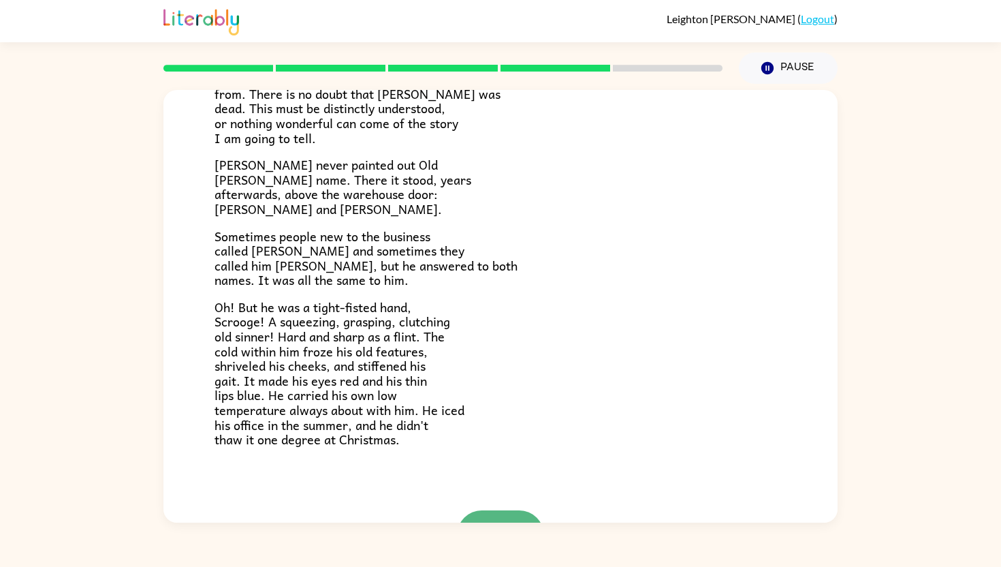
click at [525, 517] on button "button" at bounding box center [500, 535] width 87 height 50
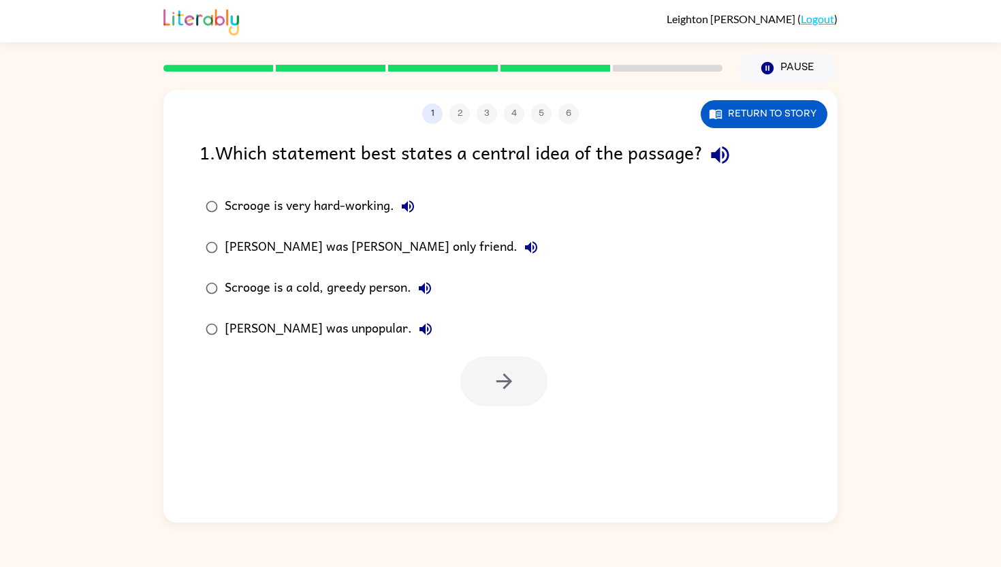
scroll to position [0, 0]
click at [320, 247] on div "[PERSON_NAME] was [PERSON_NAME] only friend." at bounding box center [385, 247] width 320 height 27
click at [491, 375] on button "button" at bounding box center [504, 381] width 87 height 50
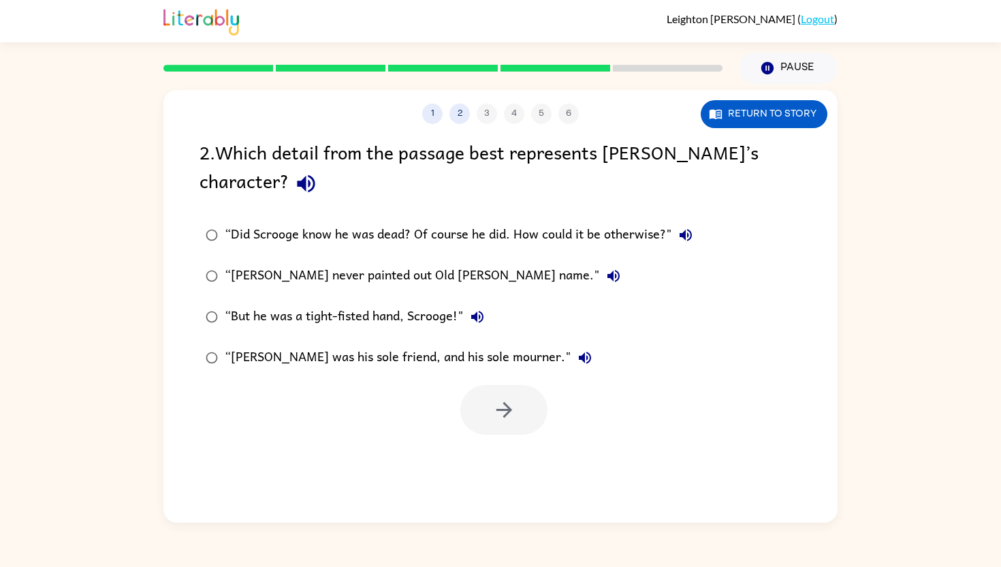
click at [390, 228] on div "“Did Scrooge know he was dead? Of course he did. How could it be otherwise?"" at bounding box center [462, 234] width 475 height 27
click at [476, 268] on div "“[PERSON_NAME] never painted out Old [PERSON_NAME] name."" at bounding box center [426, 275] width 403 height 27
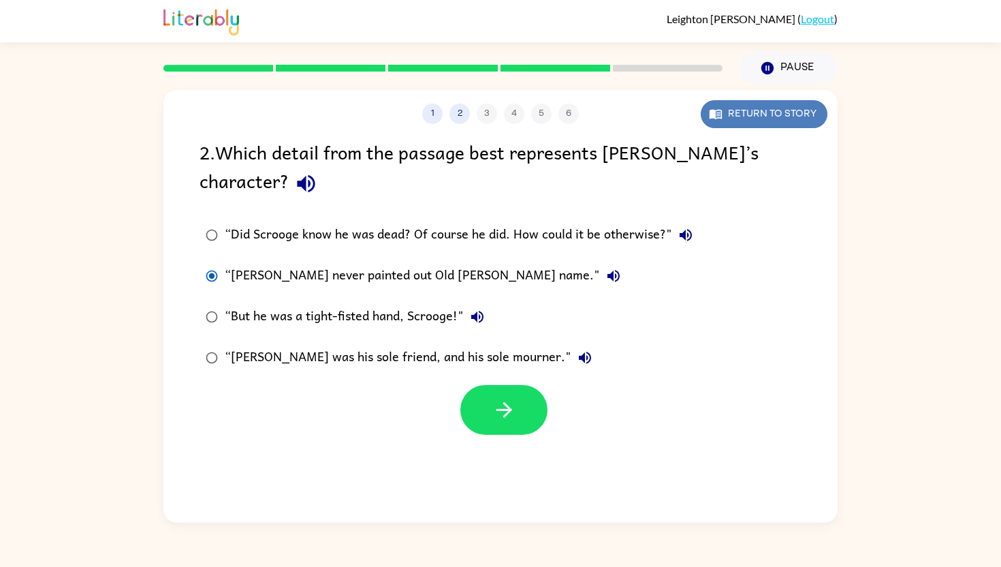
click at [785, 123] on button "Return to story" at bounding box center [764, 114] width 127 height 28
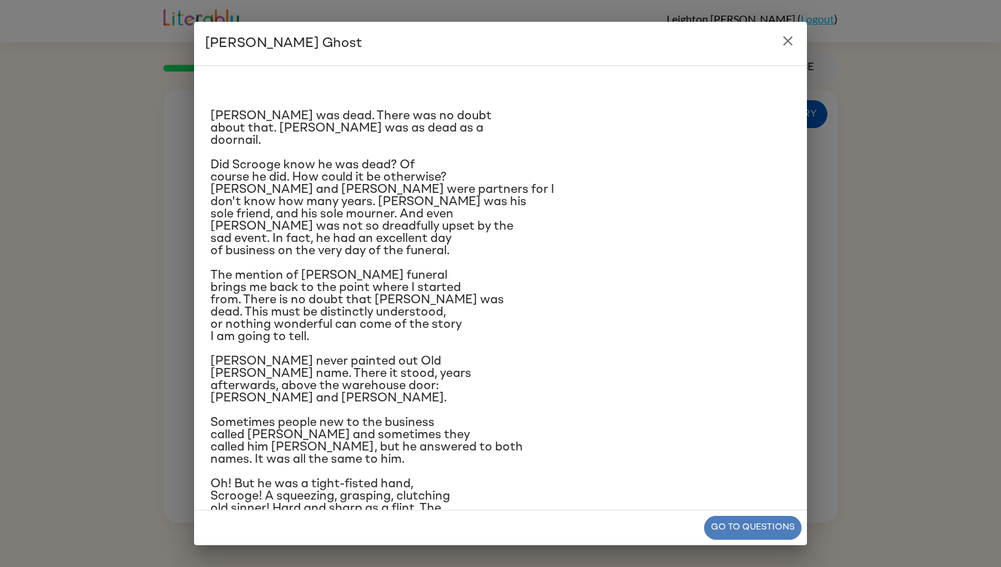
click at [744, 519] on button "Go to questions" at bounding box center [752, 528] width 97 height 24
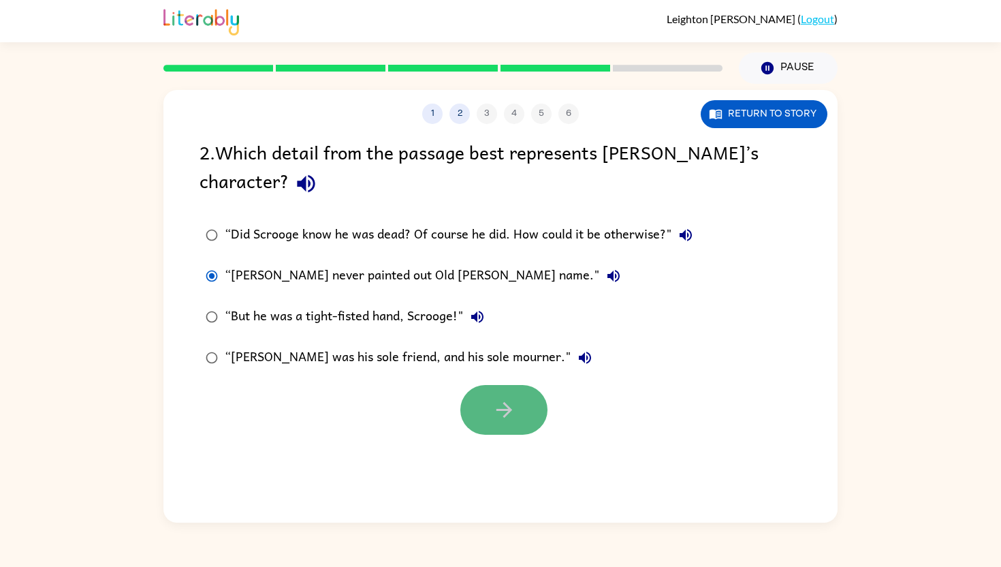
click at [520, 416] on button "button" at bounding box center [504, 410] width 87 height 50
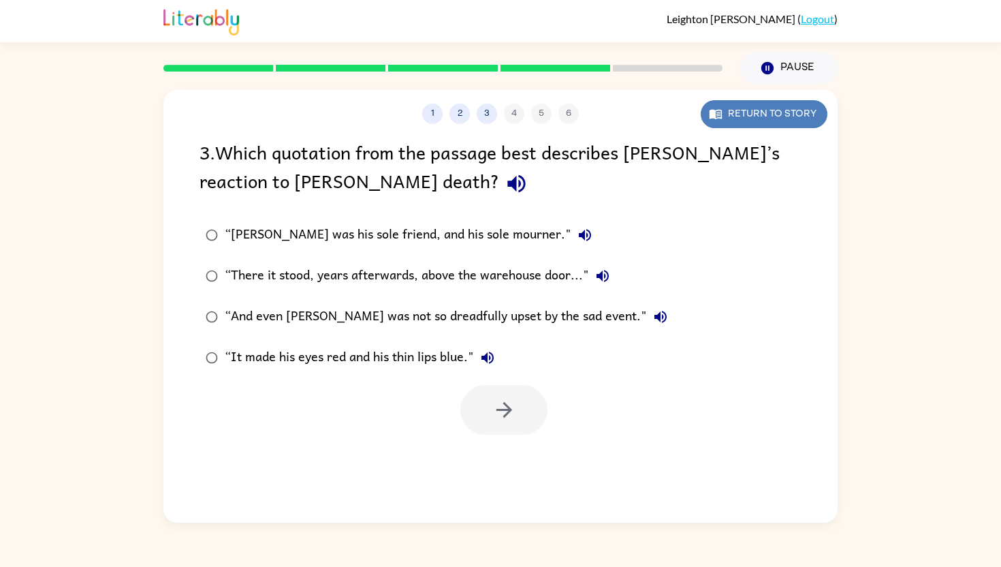
click at [811, 108] on button "Return to story" at bounding box center [764, 114] width 127 height 28
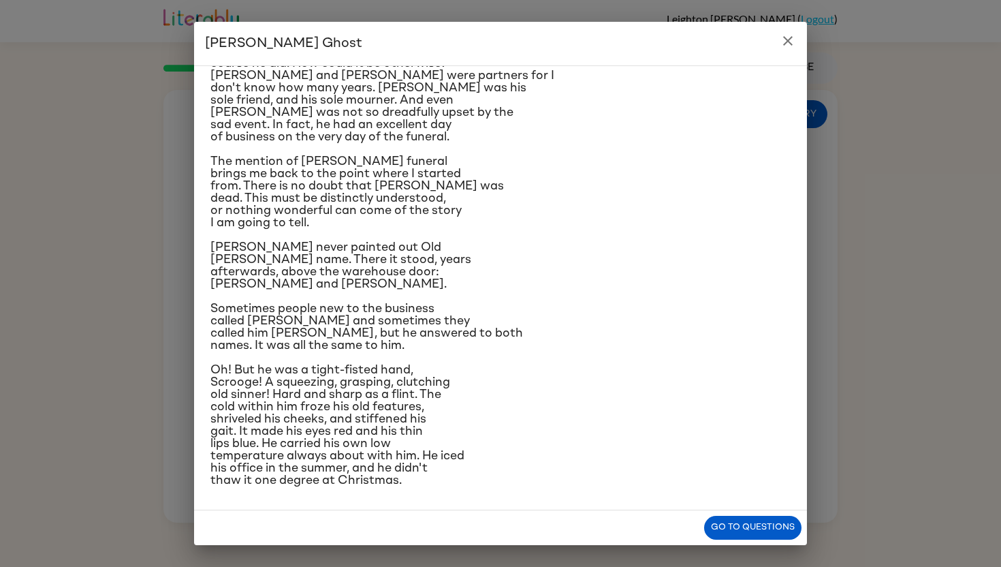
scroll to position [245, 0]
click at [732, 527] on button "Go to questions" at bounding box center [752, 528] width 97 height 24
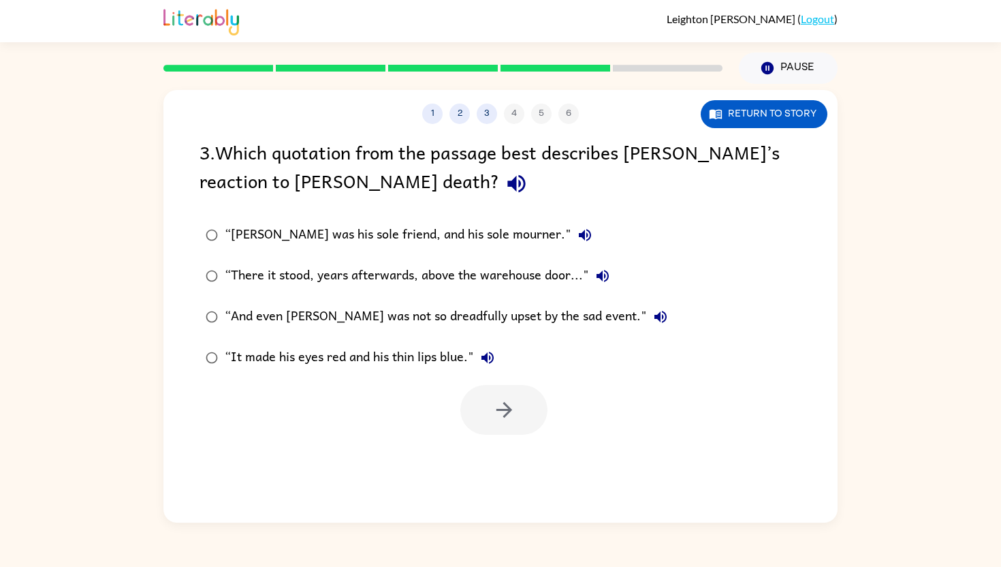
click at [454, 229] on div "“[PERSON_NAME] was his sole friend, and his sole mourner."" at bounding box center [412, 234] width 374 height 27
click at [505, 415] on icon "button" at bounding box center [504, 410] width 16 height 16
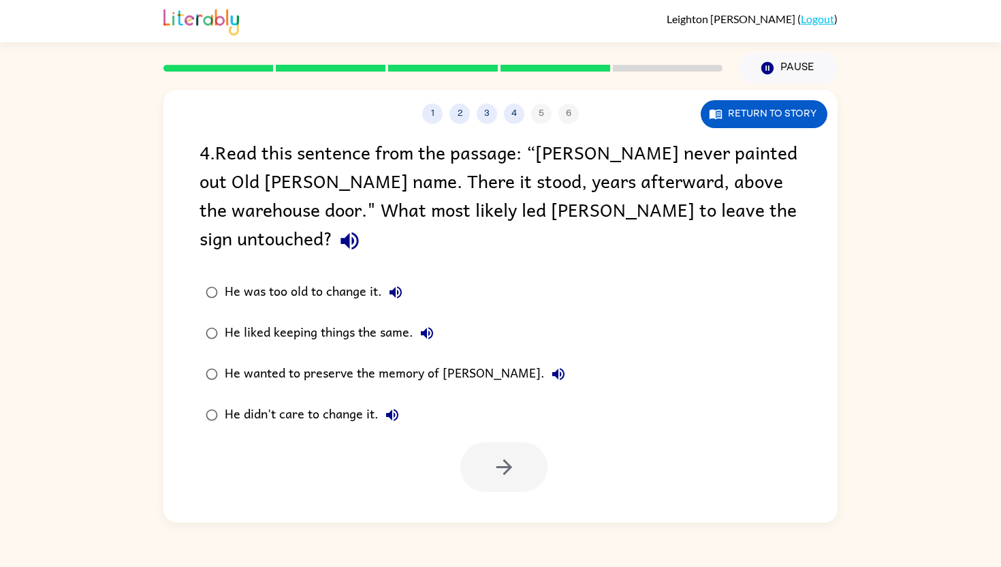
click at [303, 279] on div "He was too old to change it." at bounding box center [317, 292] width 185 height 27
click at [501, 455] on icon "button" at bounding box center [505, 467] width 24 height 24
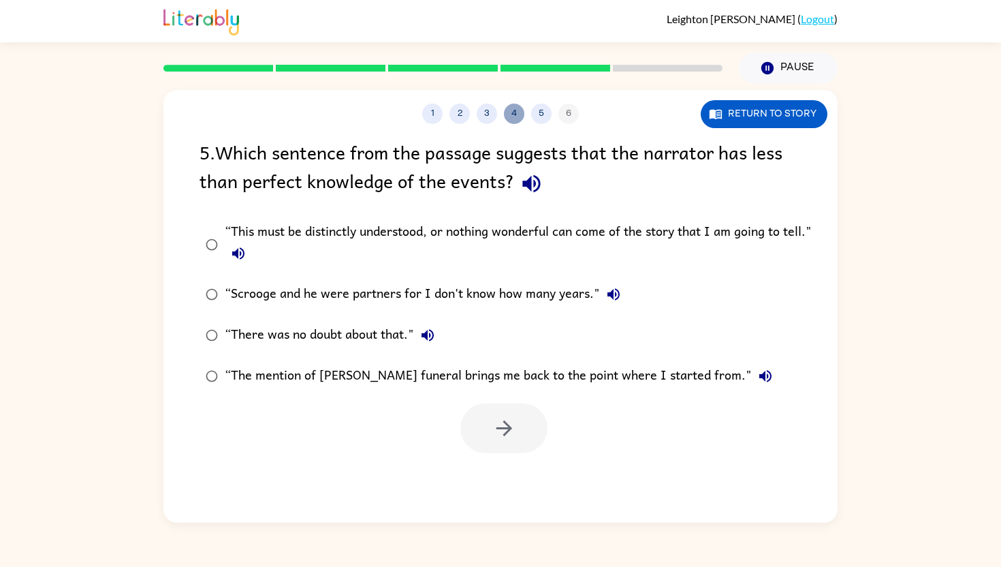
click at [510, 112] on button "4" at bounding box center [514, 114] width 20 height 20
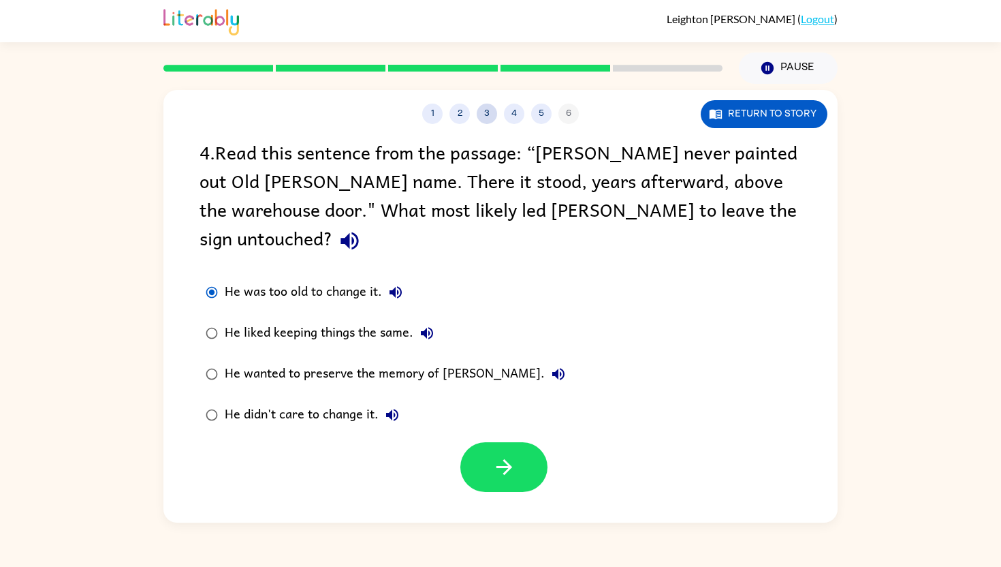
click at [491, 107] on button "3" at bounding box center [487, 114] width 20 height 20
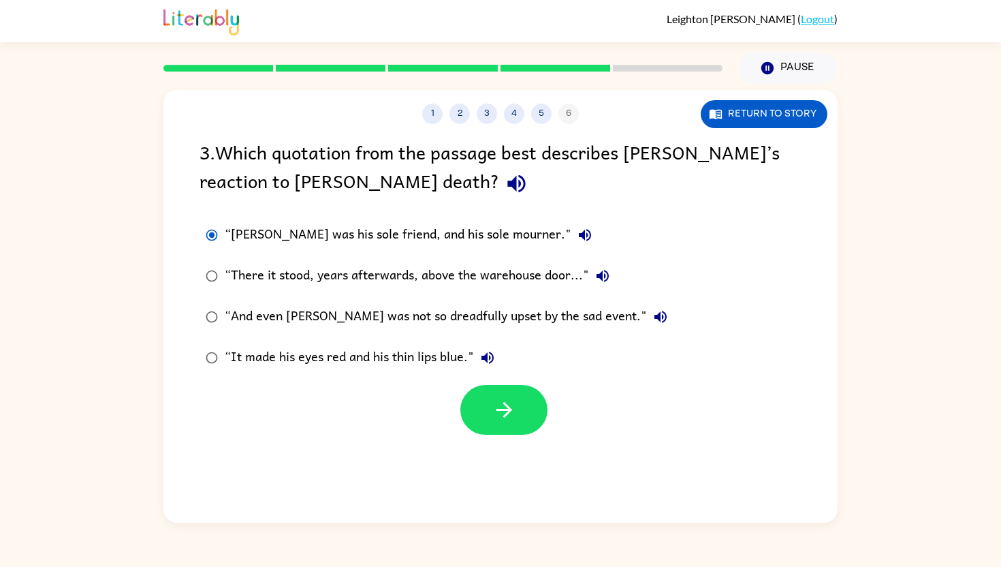
click at [463, 316] on div "“And even [PERSON_NAME] was not so dreadfully upset by the sad event."" at bounding box center [450, 316] width 450 height 27
click at [510, 407] on icon "button" at bounding box center [504, 410] width 16 height 16
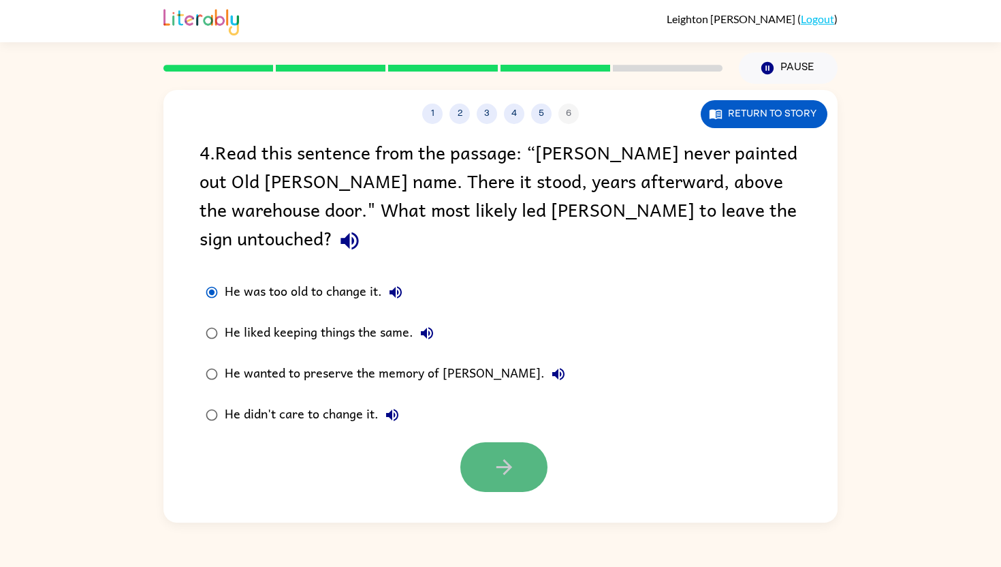
click at [513, 455] on icon "button" at bounding box center [505, 467] width 24 height 24
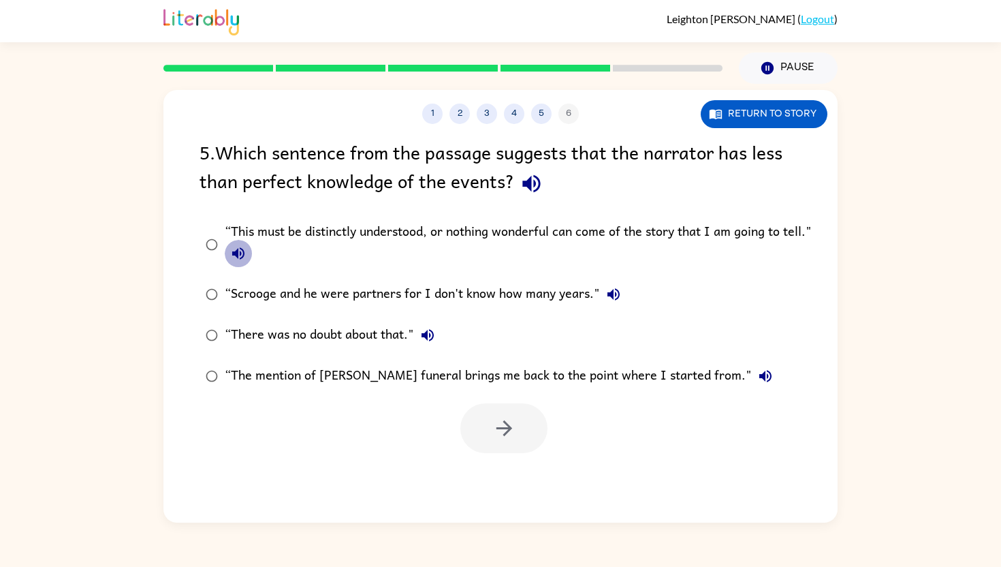
click at [232, 254] on icon "button" at bounding box center [238, 253] width 16 height 16
click at [534, 187] on icon "button" at bounding box center [532, 184] width 24 height 24
click at [430, 229] on div "“This must be distinctly understood, or nothing wonderful can come of the story…" at bounding box center [522, 244] width 595 height 46
click at [514, 410] on button "button" at bounding box center [504, 428] width 87 height 50
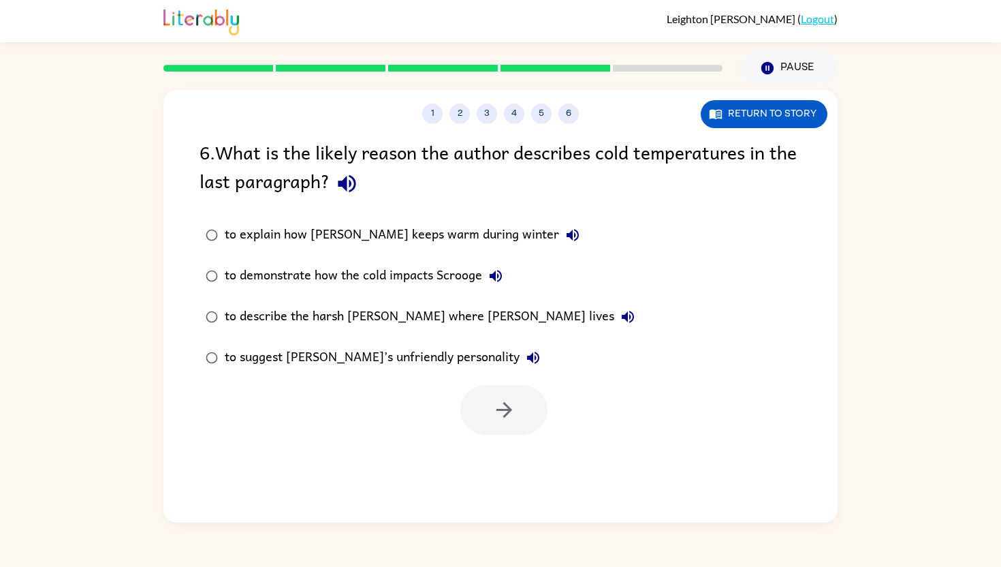
click at [450, 232] on div "to explain how [PERSON_NAME] keeps warm during winter" at bounding box center [406, 234] width 362 height 27
click at [516, 403] on button "button" at bounding box center [504, 410] width 87 height 50
